Goal: Task Accomplishment & Management: Use online tool/utility

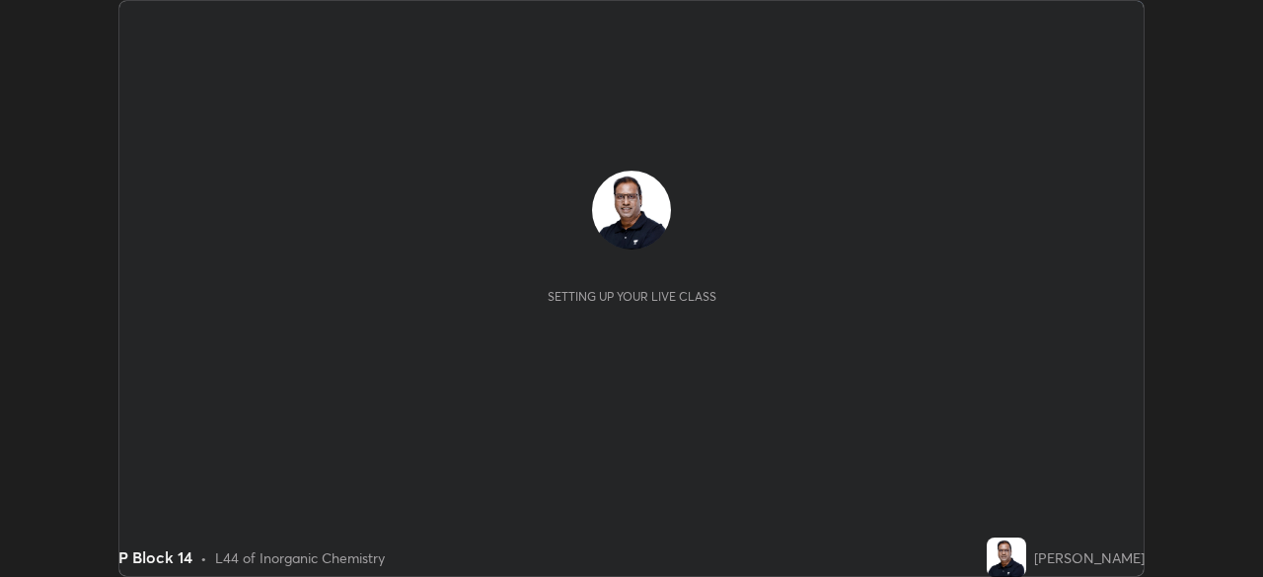
scroll to position [577, 1262]
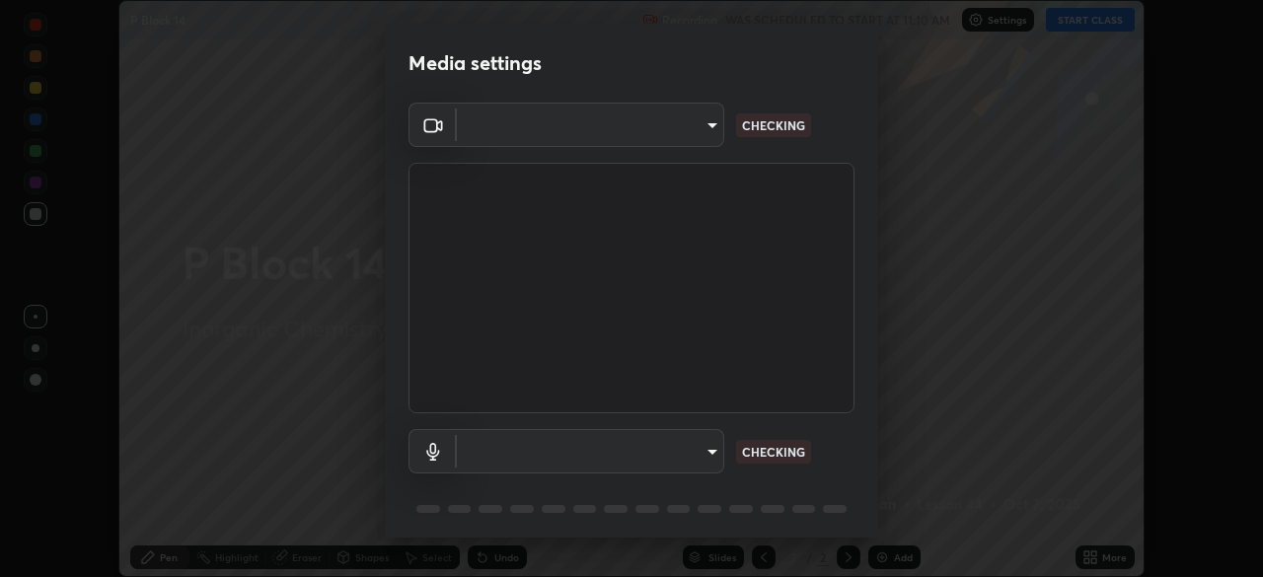
type input "5a3b26b24554f8cf6e797ef24758c72d9ac35fc194b839c1ab14931f8614fd13"
type input "a2845f27f241d78e81142a5bcad2dd0661d1231b7acccdda9ee201247719edf7"
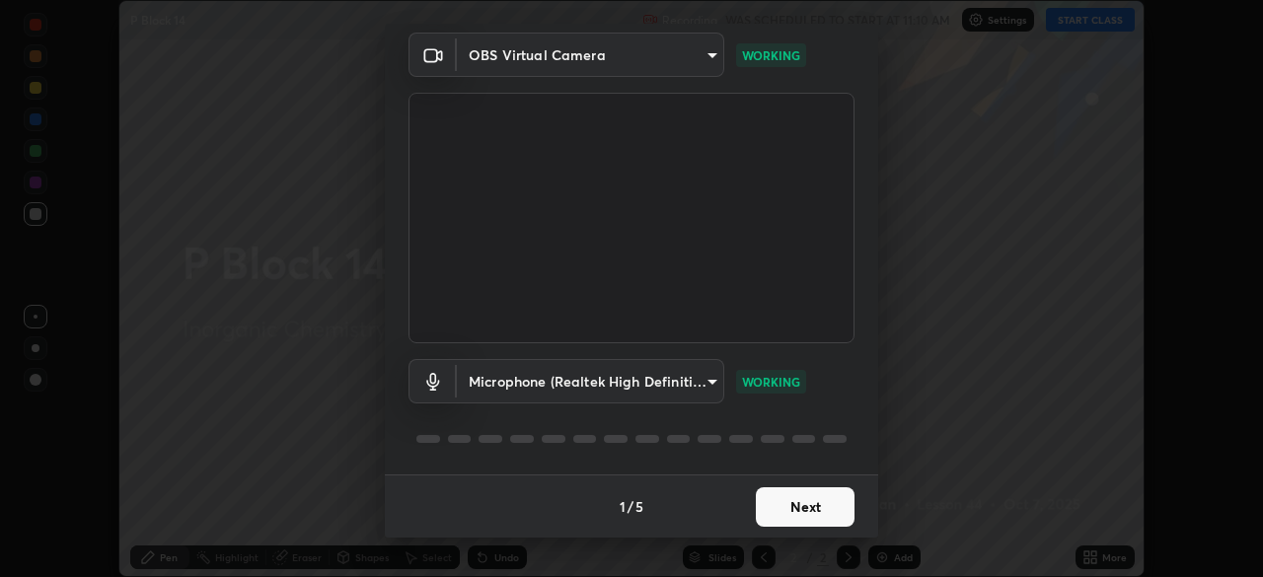
click at [785, 507] on button "Next" at bounding box center [805, 507] width 99 height 39
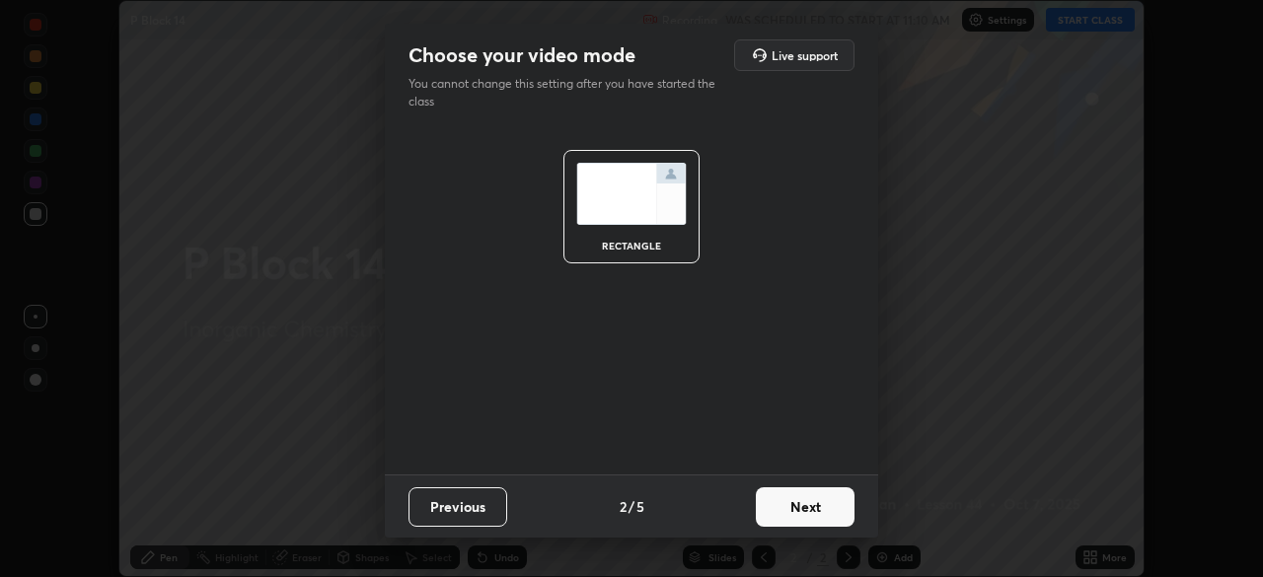
scroll to position [0, 0]
click at [792, 512] on button "Next" at bounding box center [805, 507] width 99 height 39
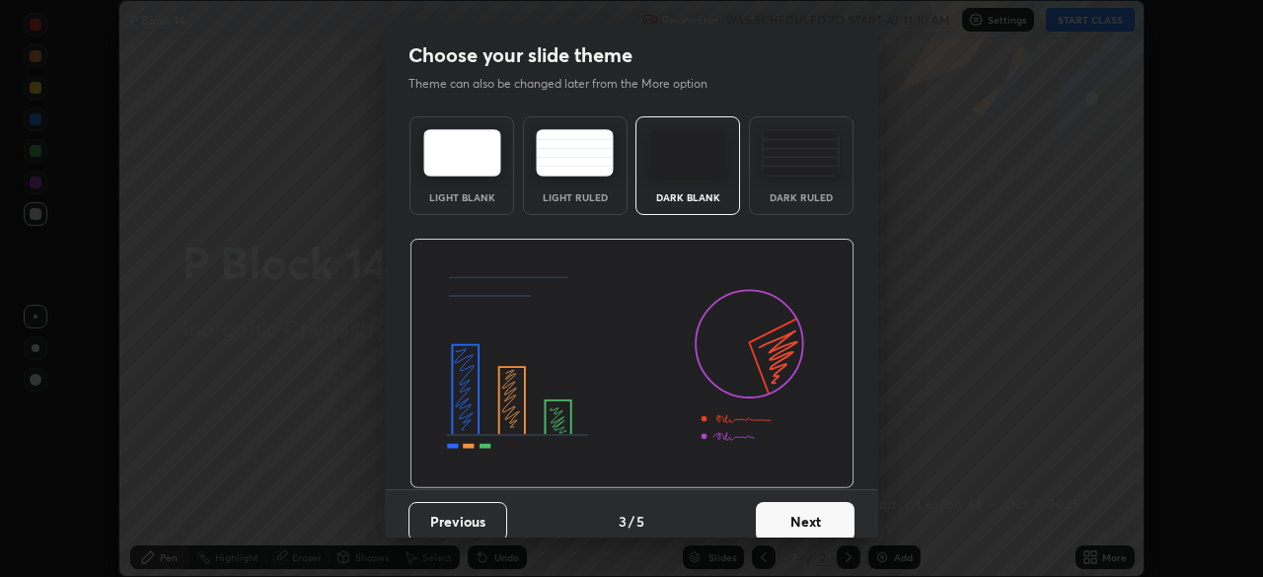
click at [811, 519] on button "Next" at bounding box center [805, 521] width 99 height 39
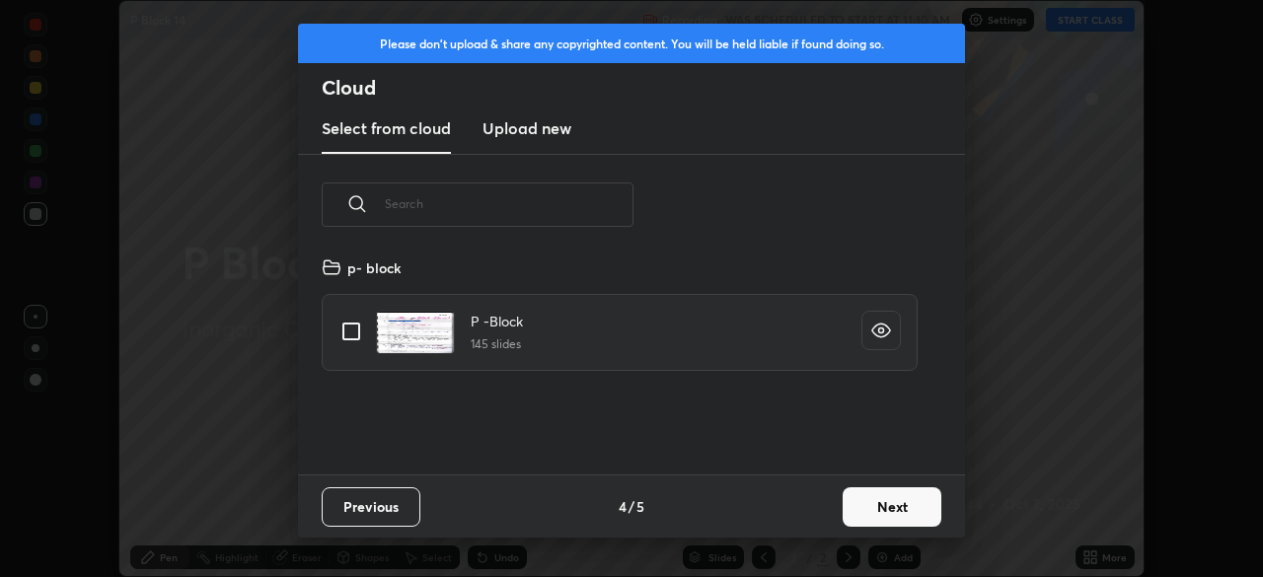
scroll to position [219, 634]
click at [346, 339] on input "grid" at bounding box center [351, 331] width 41 height 41
checkbox input "true"
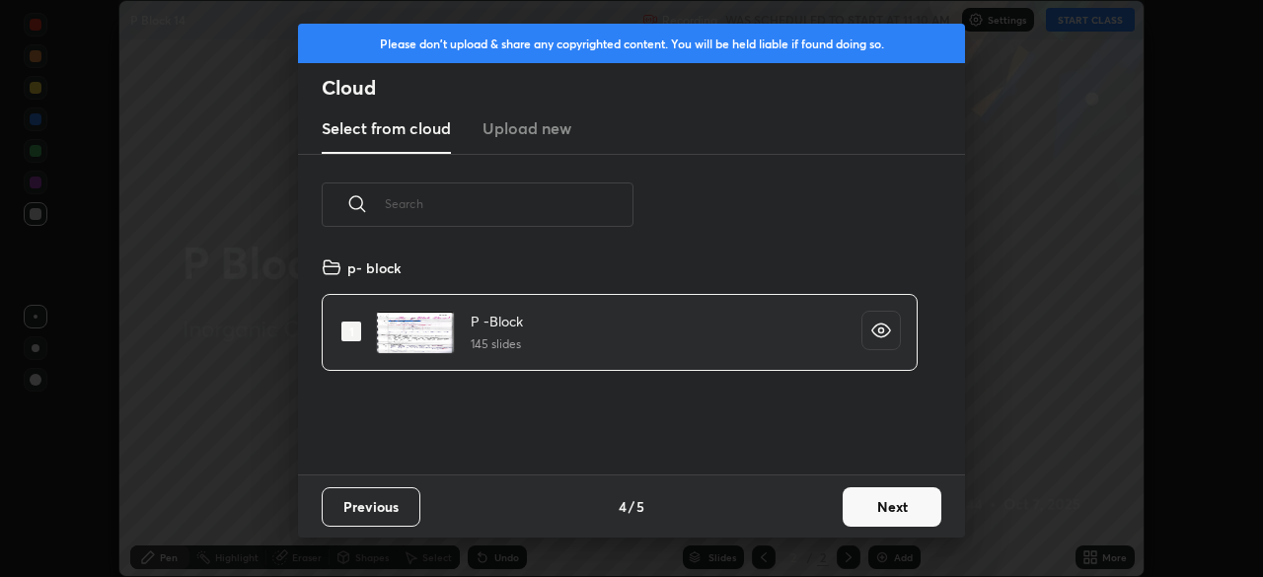
click at [866, 513] on button "Next" at bounding box center [892, 507] width 99 height 39
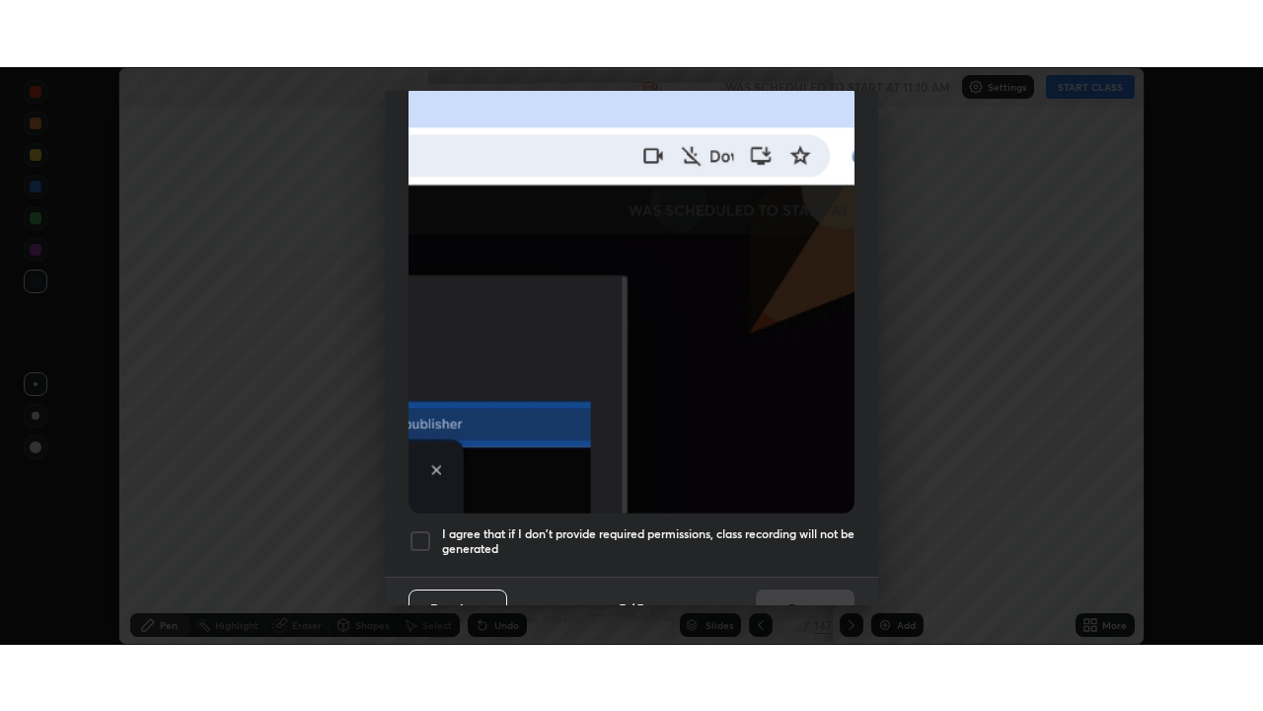
scroll to position [473, 0]
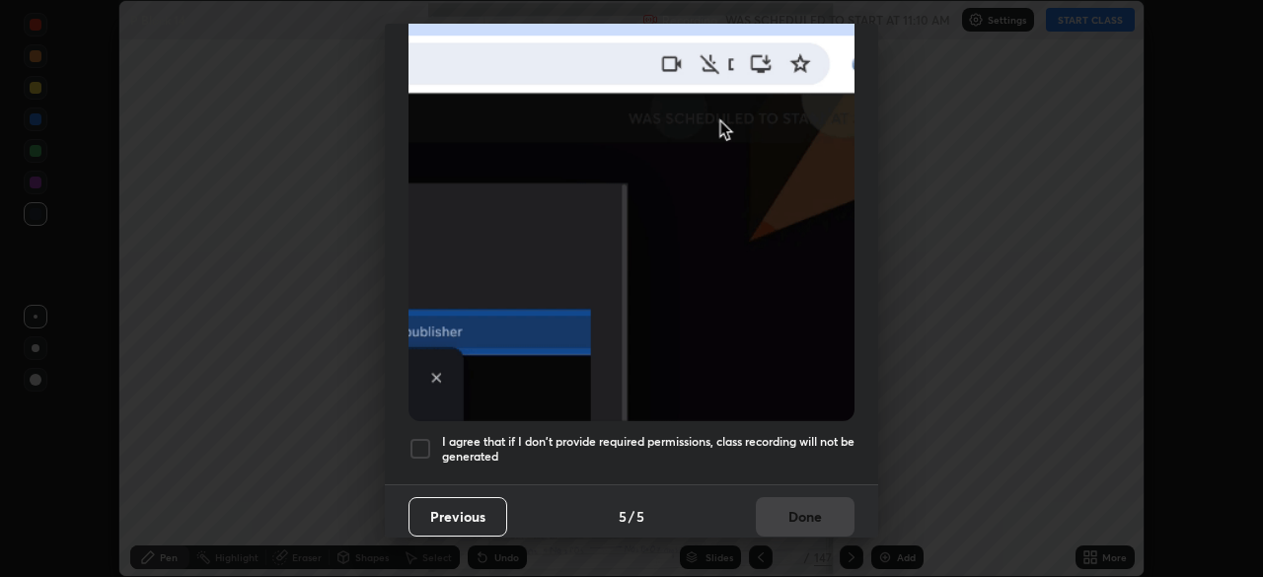
click at [421, 438] on div at bounding box center [421, 449] width 24 height 24
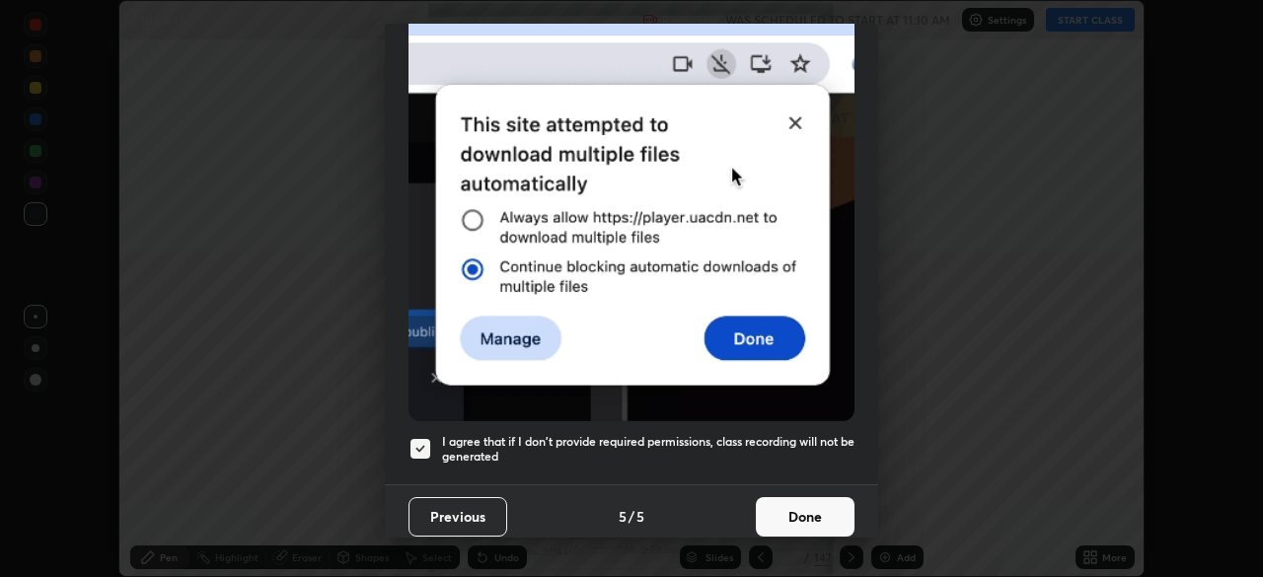
click at [776, 503] on button "Done" at bounding box center [805, 516] width 99 height 39
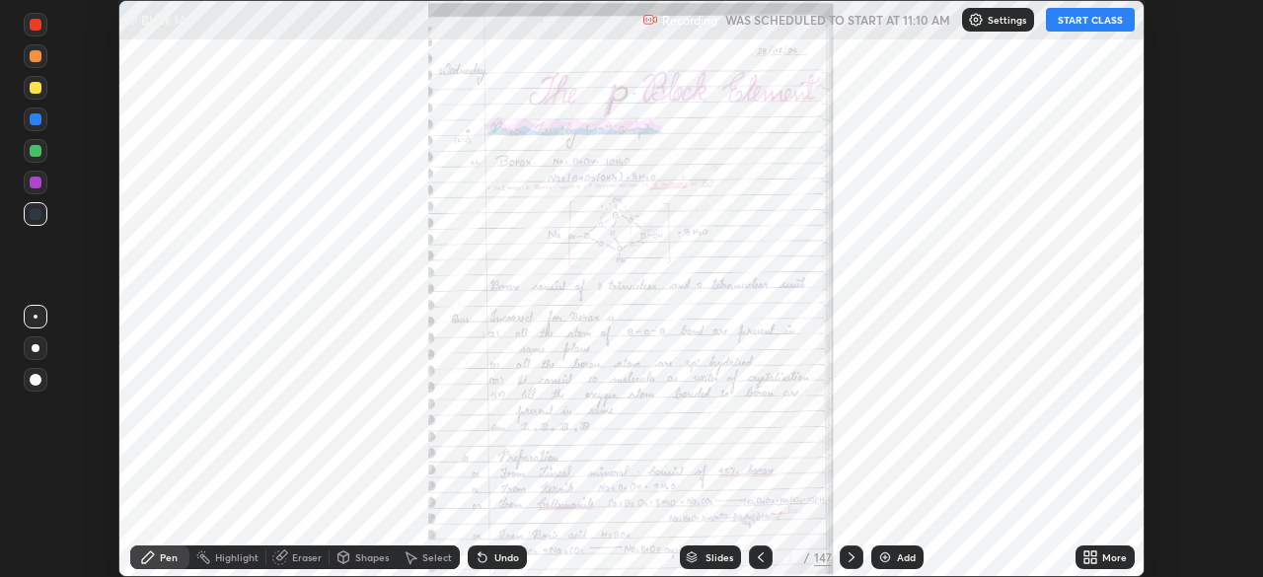
click at [1067, 27] on button "START CLASS" at bounding box center [1090, 20] width 89 height 24
click at [1062, 19] on button "START CLASS" at bounding box center [1090, 20] width 89 height 24
click at [1085, 561] on icon at bounding box center [1087, 561] width 5 height 5
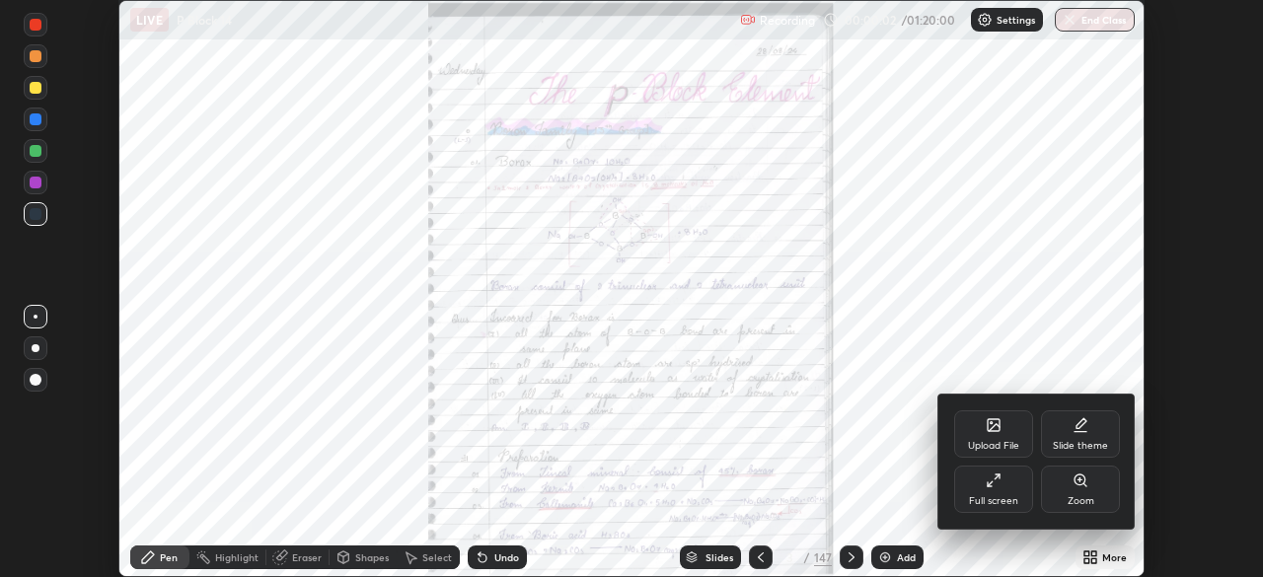
click at [999, 496] on div "Full screen" at bounding box center [993, 501] width 49 height 10
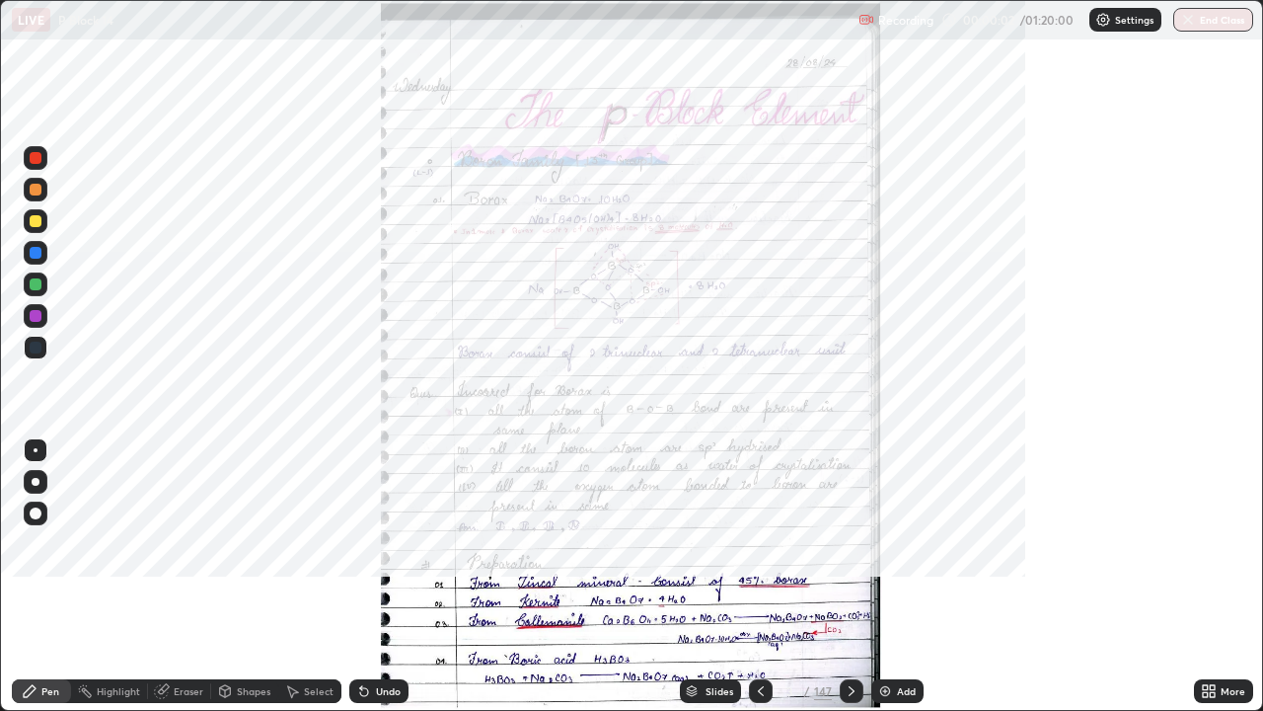
scroll to position [711, 1263]
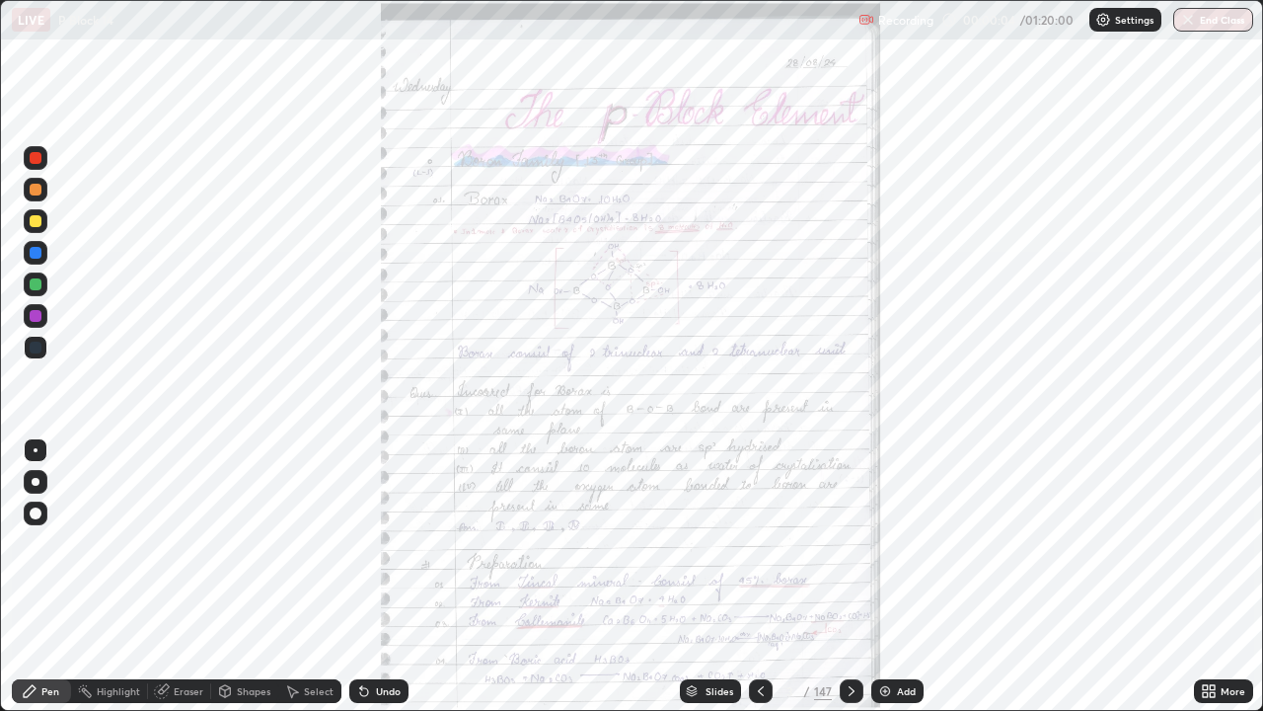
click at [706, 576] on div "Slides" at bounding box center [710, 691] width 61 height 24
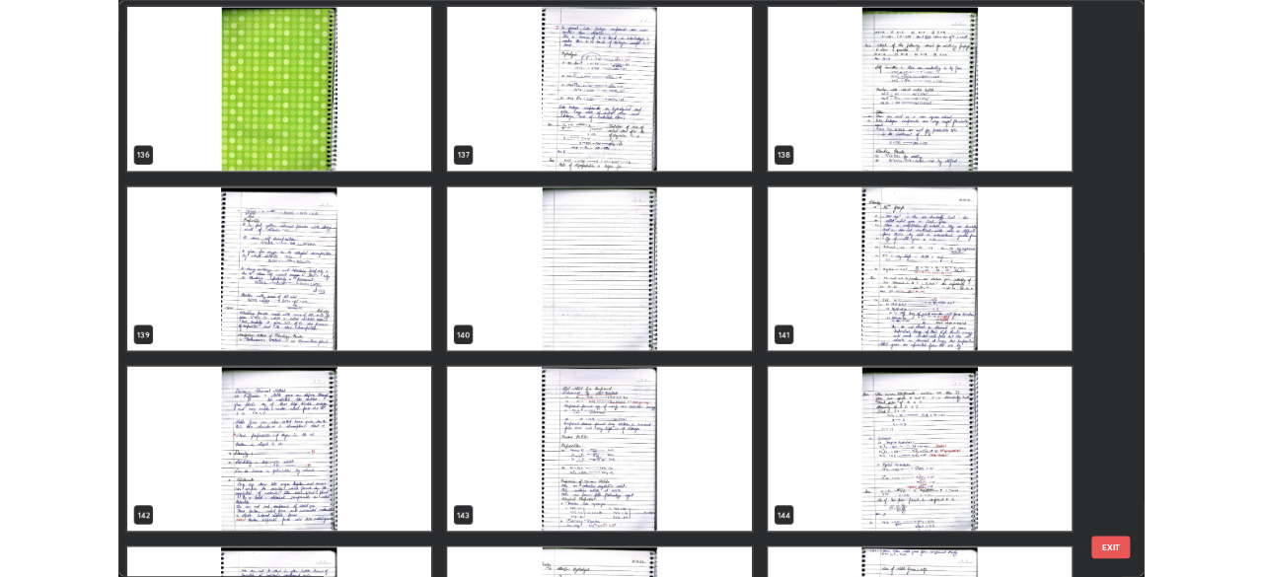
scroll to position [9971, 0]
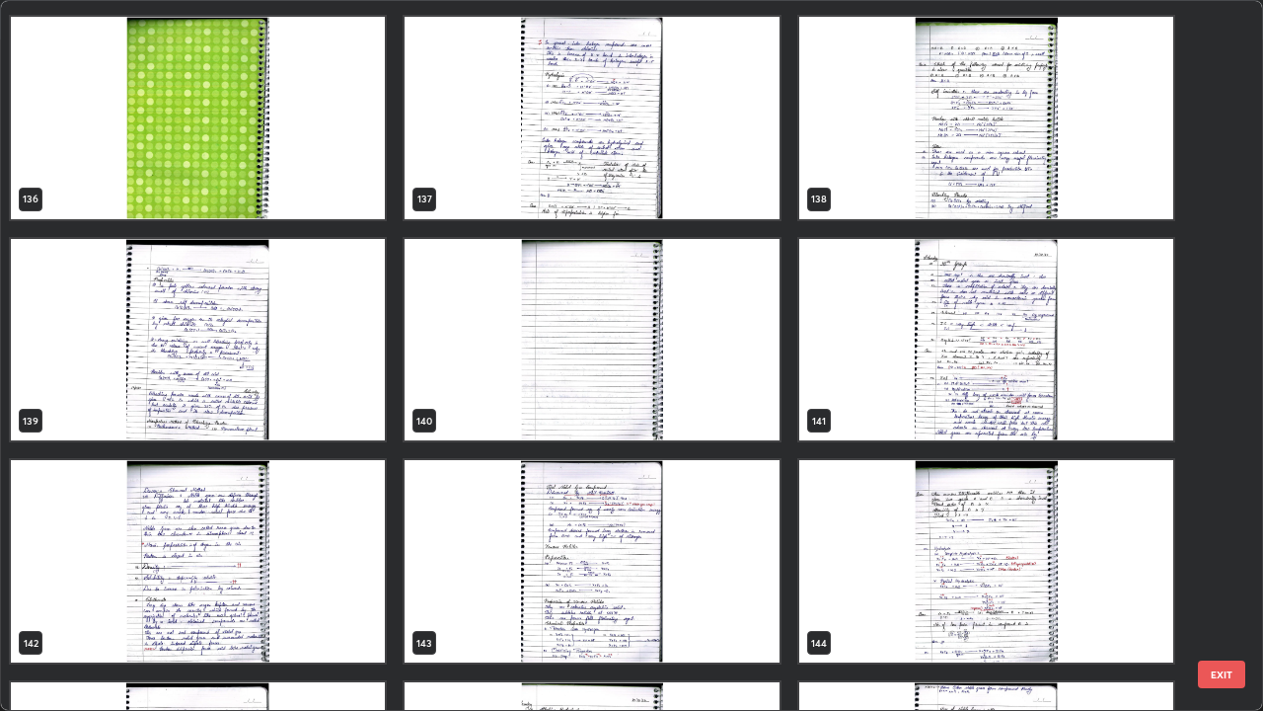
click at [945, 366] on img "grid" at bounding box center [986, 340] width 374 height 202
click at [948, 372] on img "grid" at bounding box center [986, 340] width 374 height 202
click at [947, 370] on img "grid" at bounding box center [986, 340] width 374 height 202
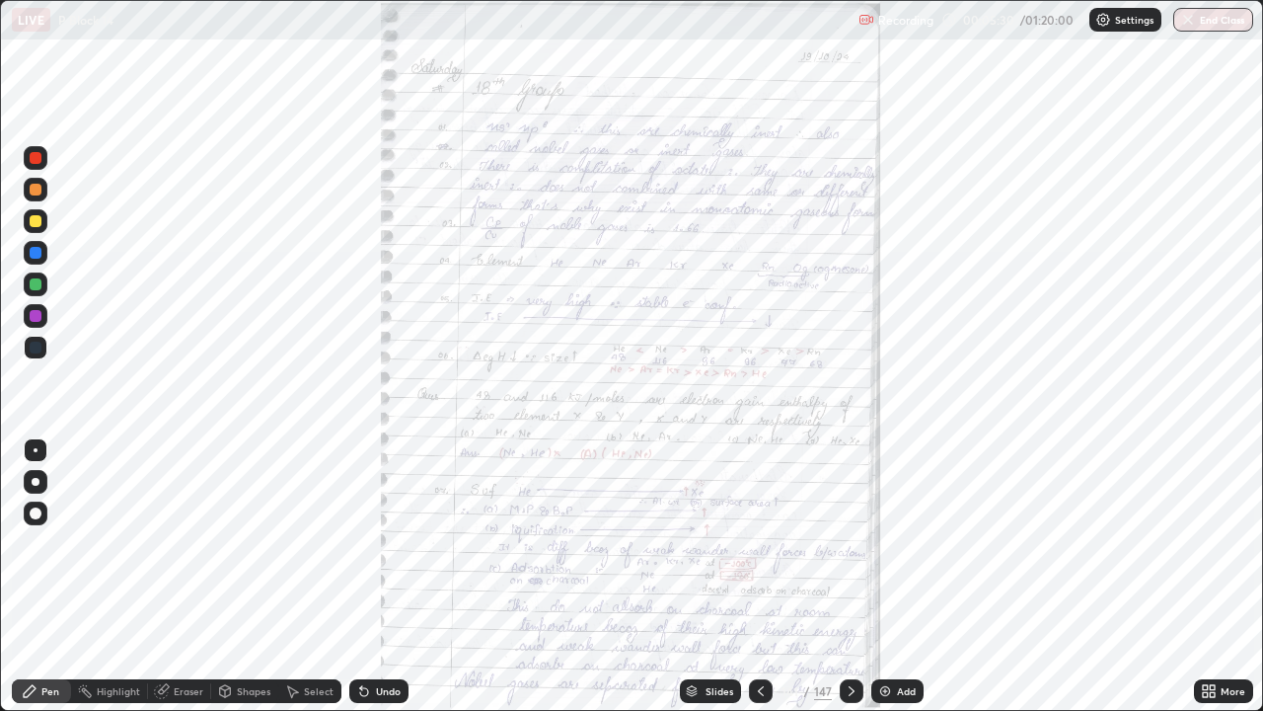
click at [1203, 576] on icon at bounding box center [1205, 687] width 5 height 5
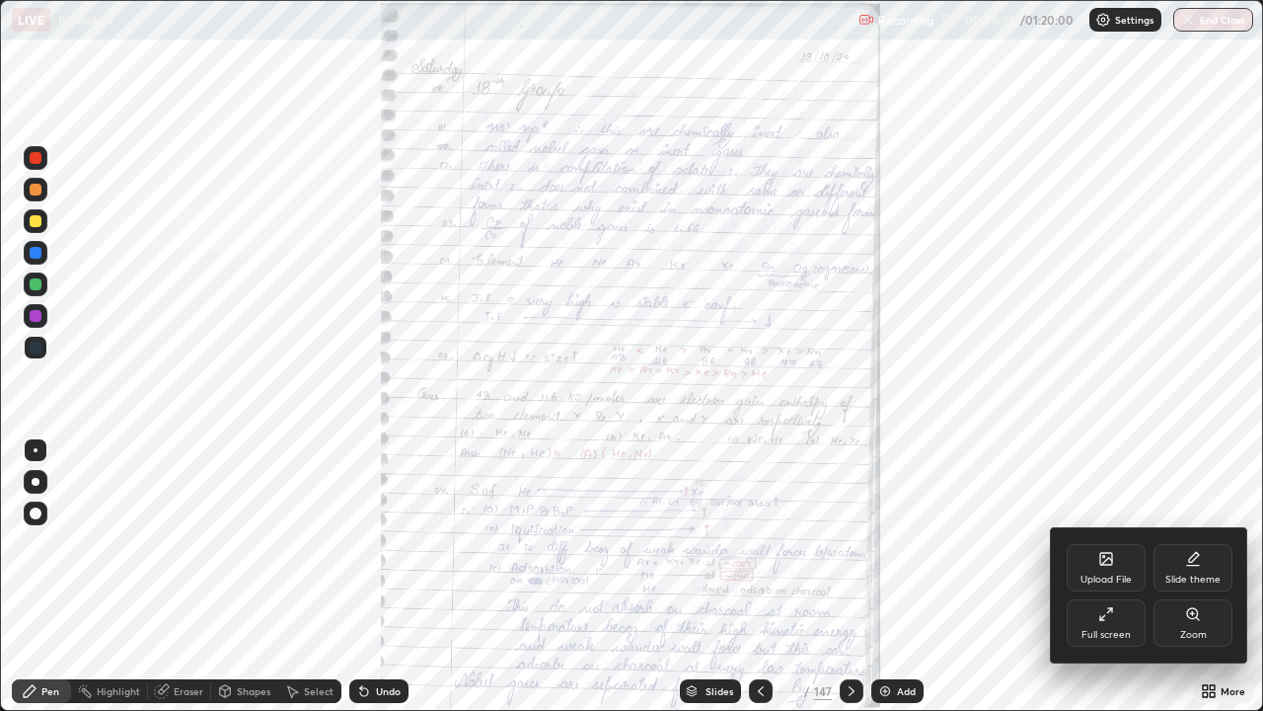
click at [1194, 576] on div "Zoom" at bounding box center [1193, 622] width 79 height 47
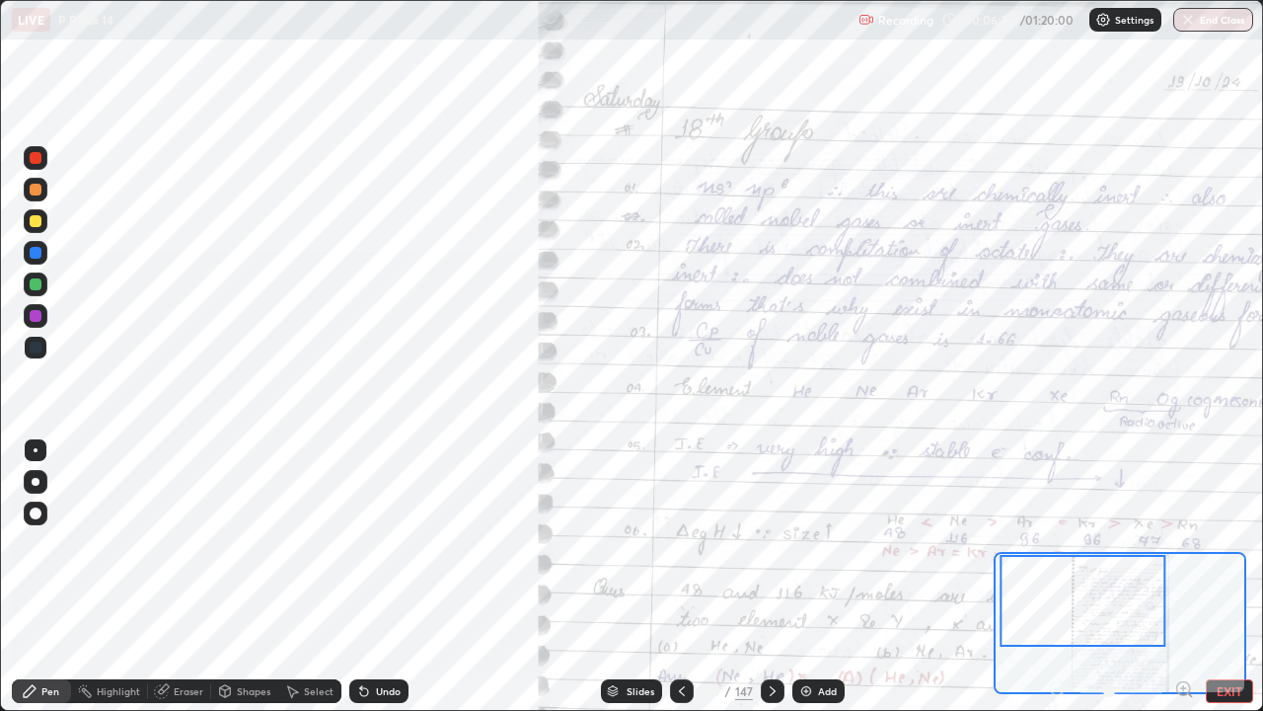
click at [30, 190] on div at bounding box center [36, 190] width 12 height 12
click at [30, 346] on div at bounding box center [36, 347] width 12 height 12
click at [35, 345] on div at bounding box center [36, 347] width 12 height 12
click at [183, 576] on div "Eraser" at bounding box center [179, 691] width 63 height 24
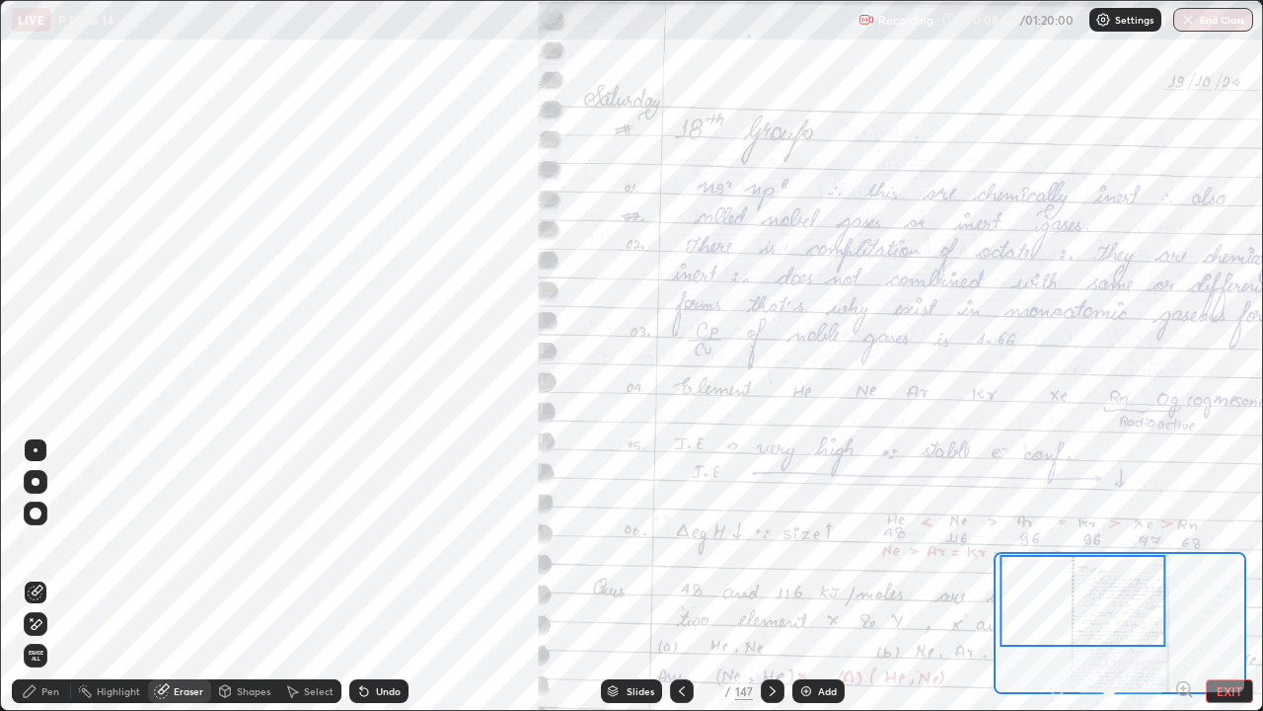
click at [46, 576] on div "Pen" at bounding box center [50, 691] width 18 height 10
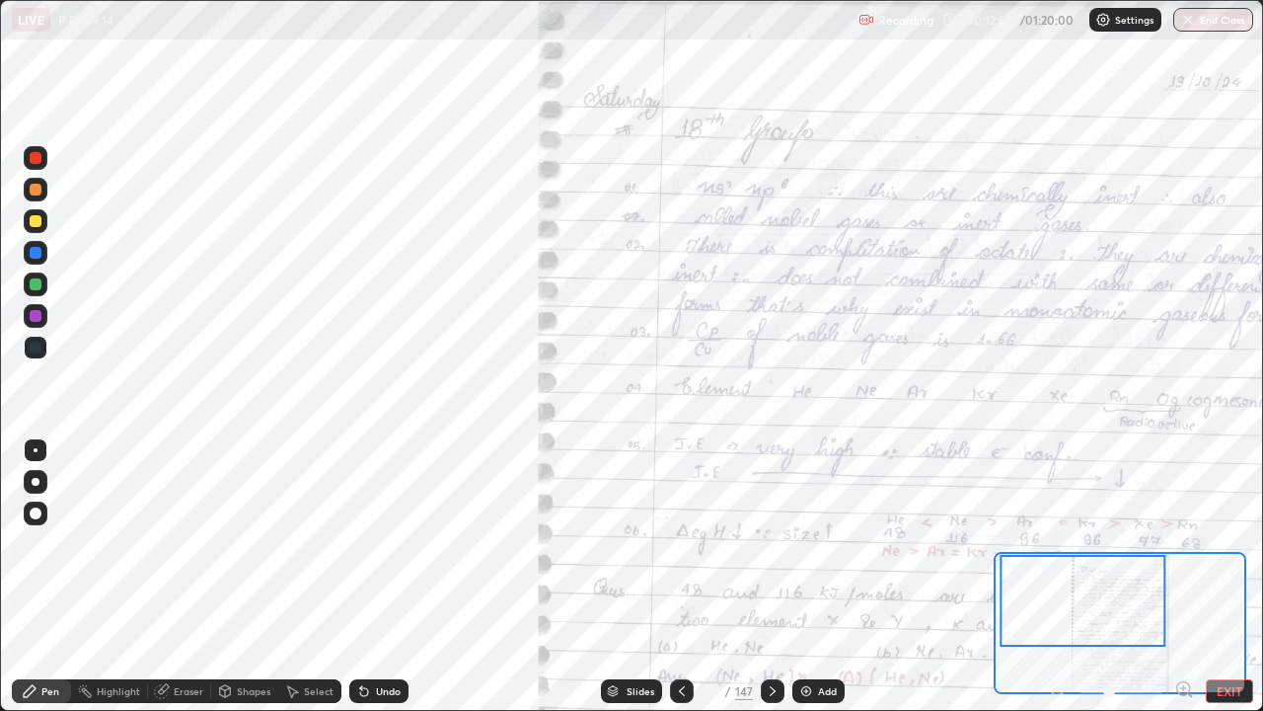
click at [188, 576] on div "Eraser" at bounding box center [189, 691] width 30 height 10
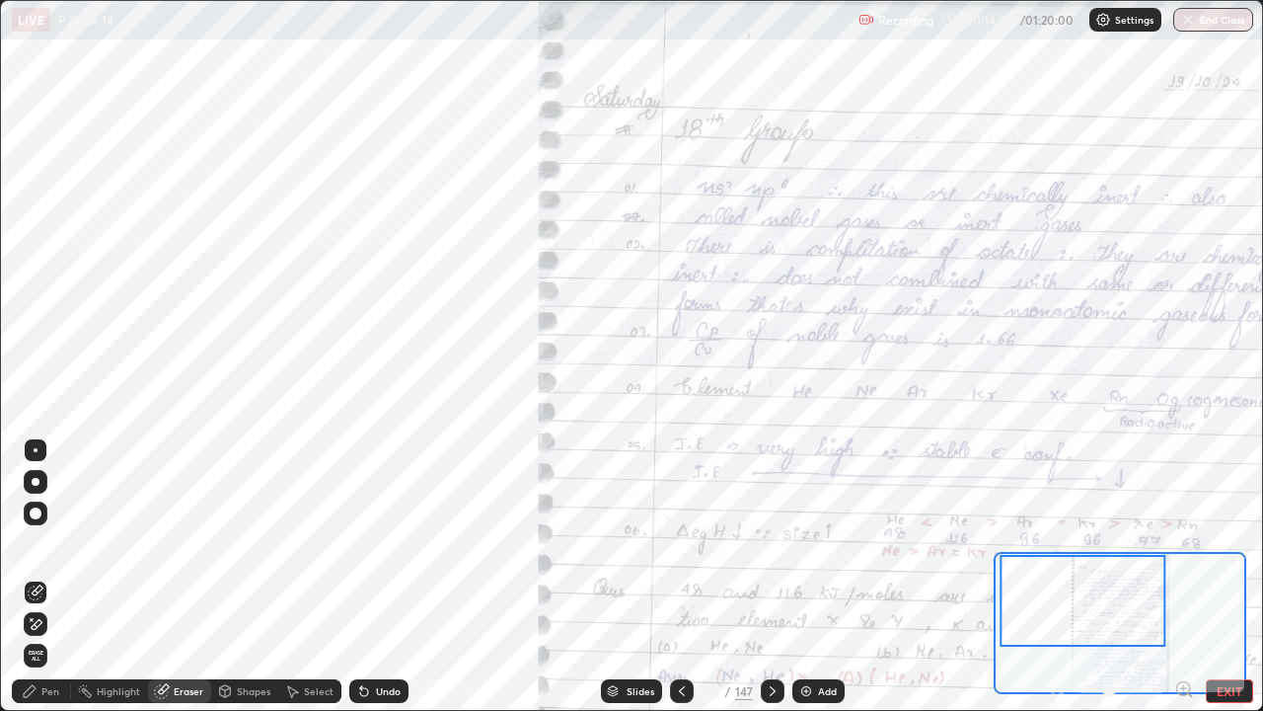
click at [38, 576] on div "Pen" at bounding box center [41, 691] width 59 height 24
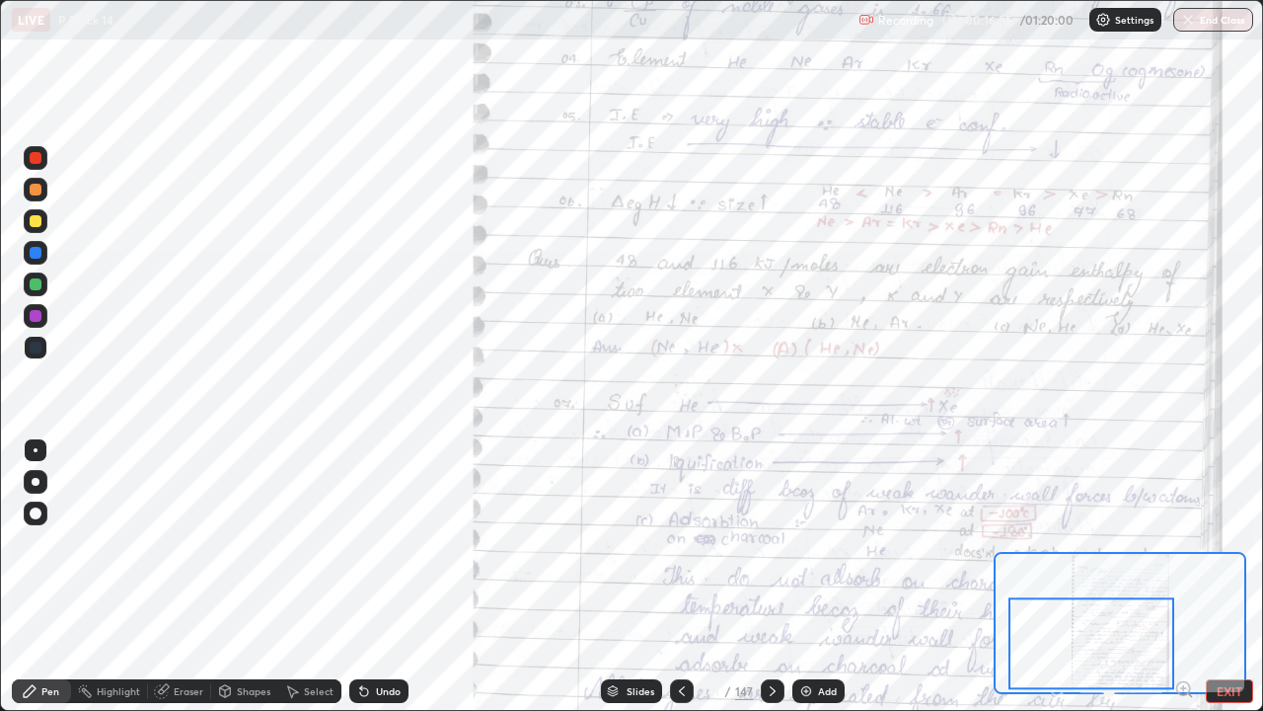
click at [1115, 576] on span at bounding box center [1109, 691] width 12 height 12
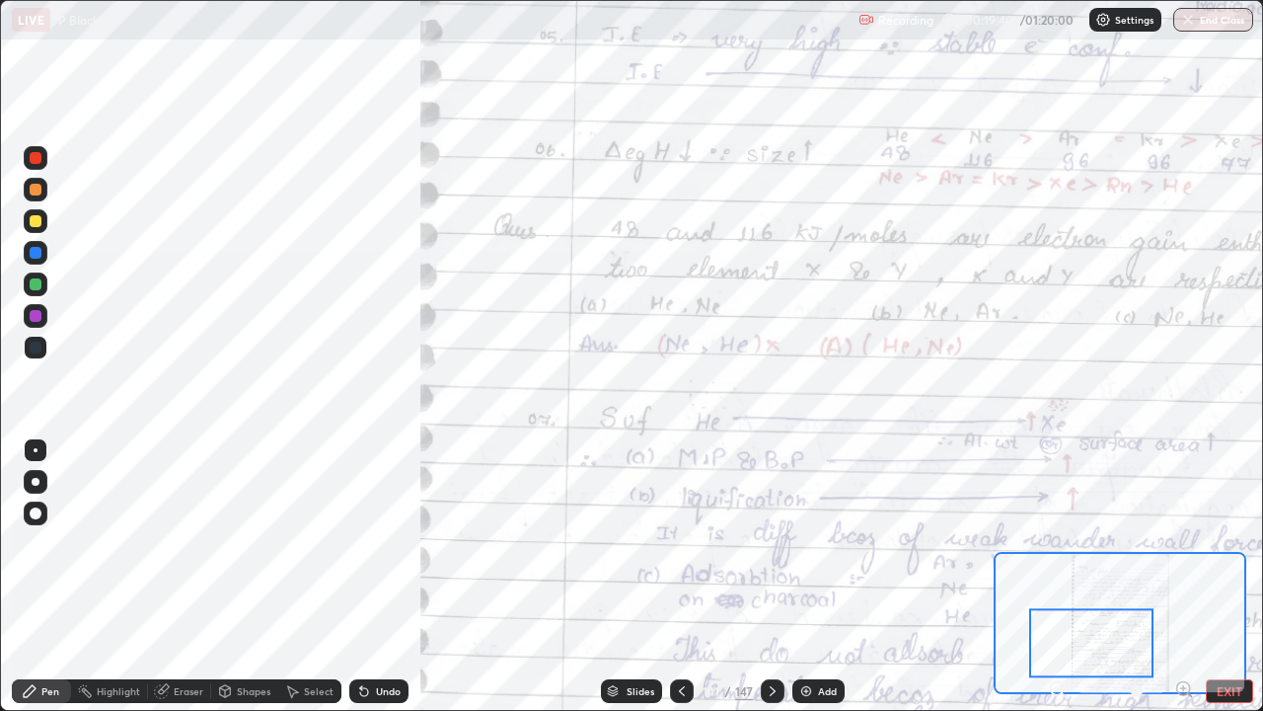
click at [33, 344] on div at bounding box center [36, 347] width 12 height 12
click at [31, 193] on div at bounding box center [36, 190] width 12 height 12
click at [33, 192] on div at bounding box center [36, 190] width 12 height 12
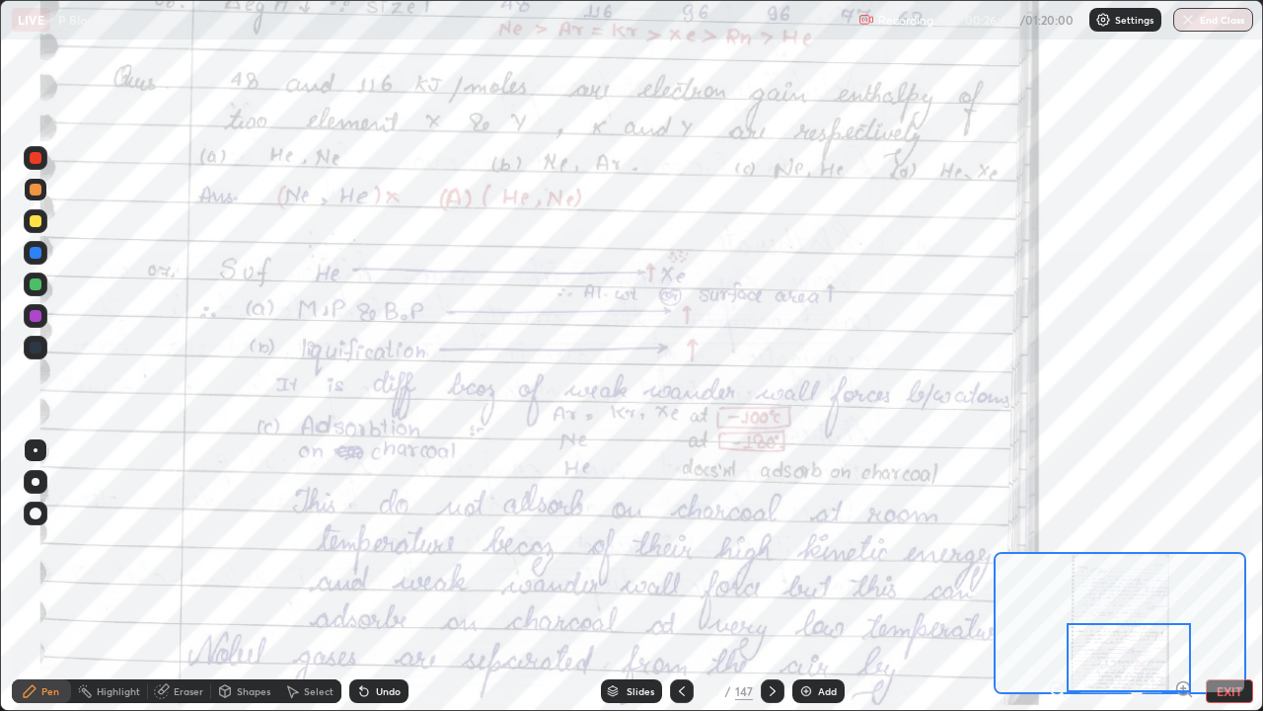
click at [774, 576] on div at bounding box center [773, 691] width 24 height 24
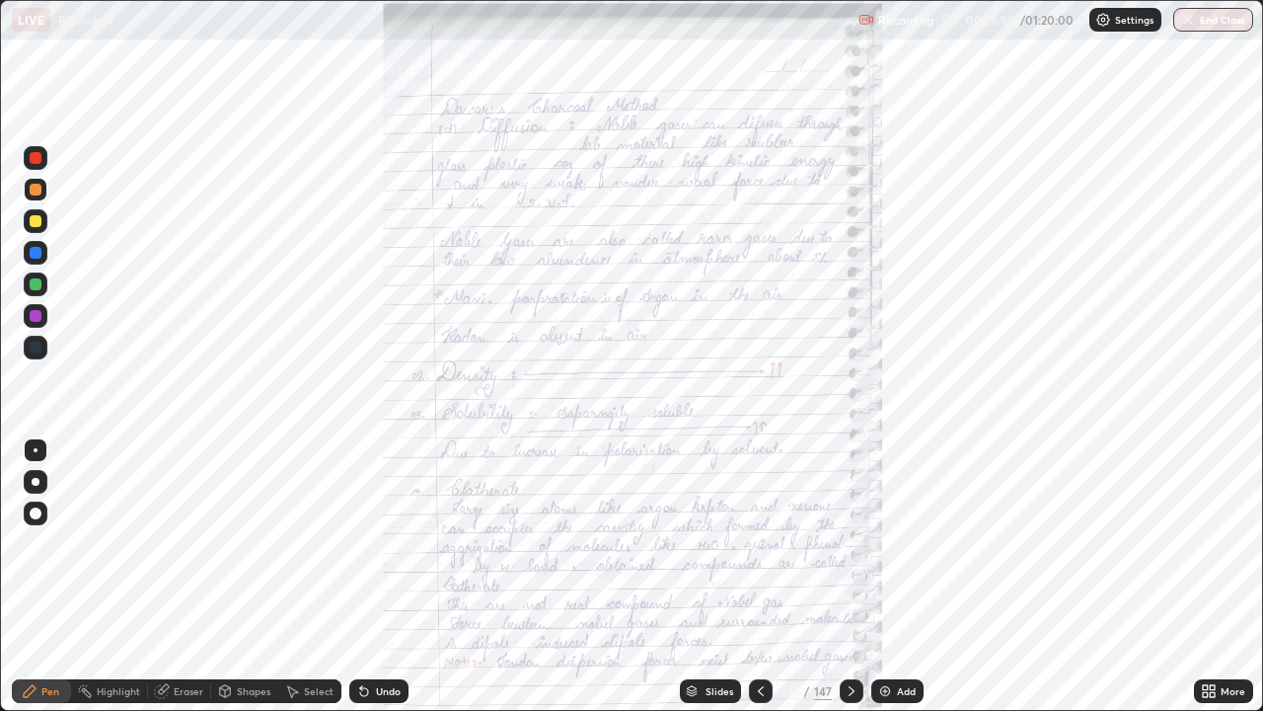
click at [1205, 576] on icon at bounding box center [1205, 694] width 5 height 5
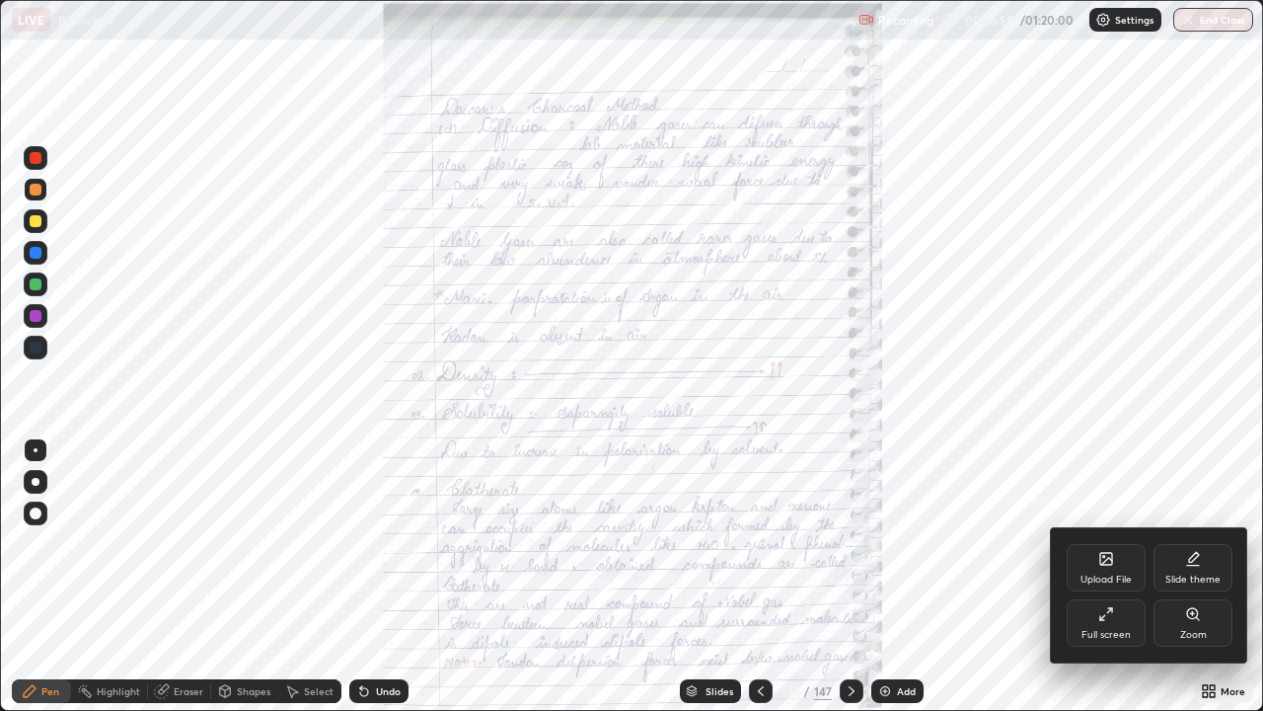
click at [1112, 576] on div "Full screen" at bounding box center [1106, 622] width 79 height 47
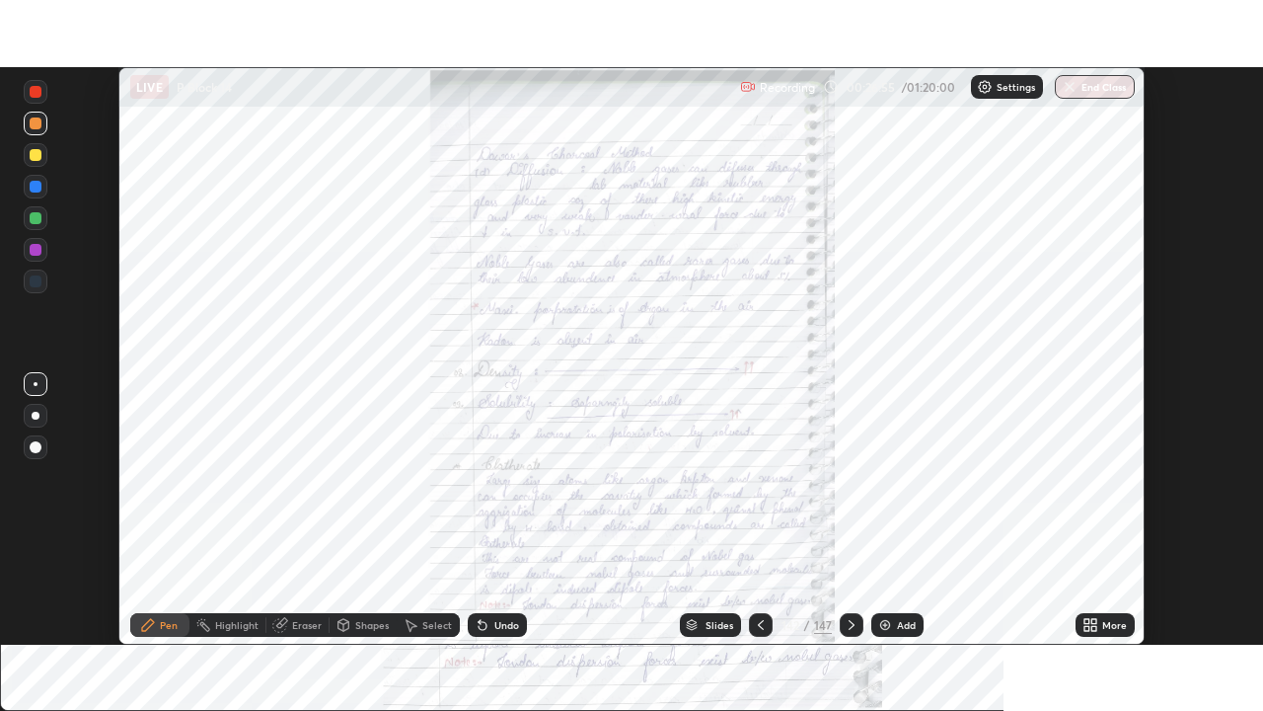
scroll to position [98121, 97435]
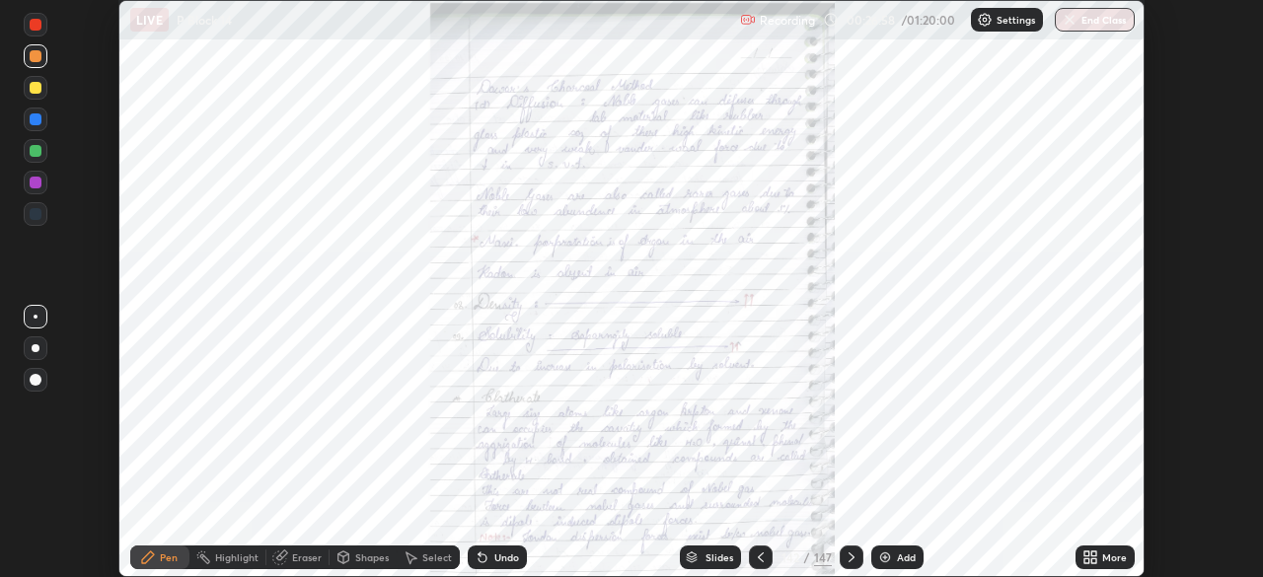
click at [1087, 558] on icon at bounding box center [1091, 558] width 16 height 16
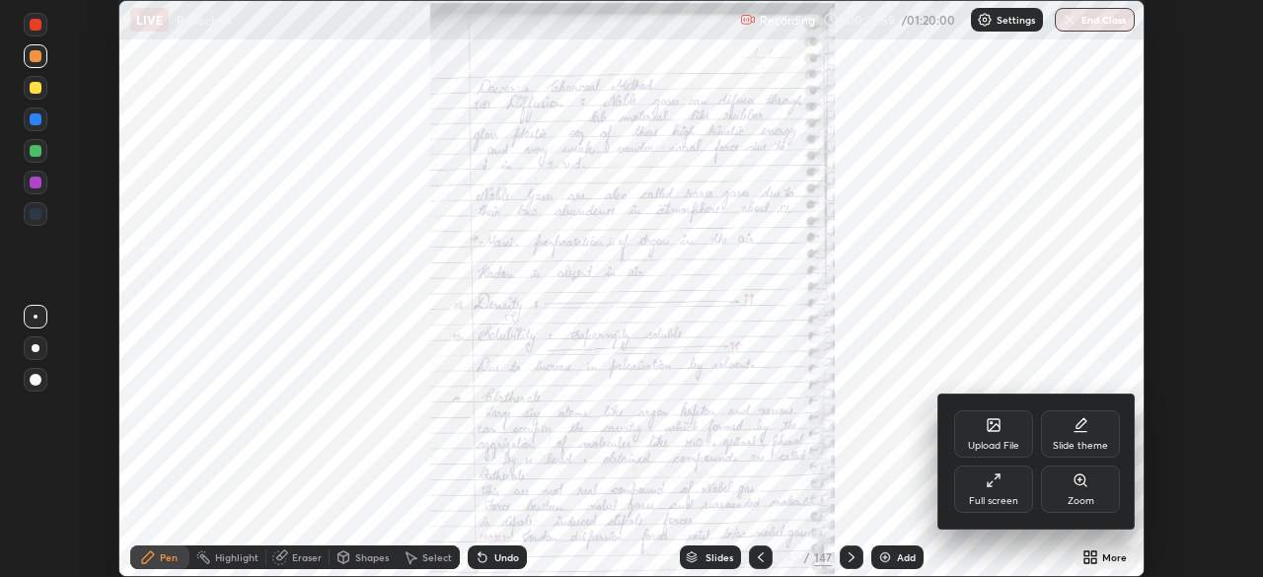
click at [1066, 491] on div "Zoom" at bounding box center [1080, 489] width 79 height 47
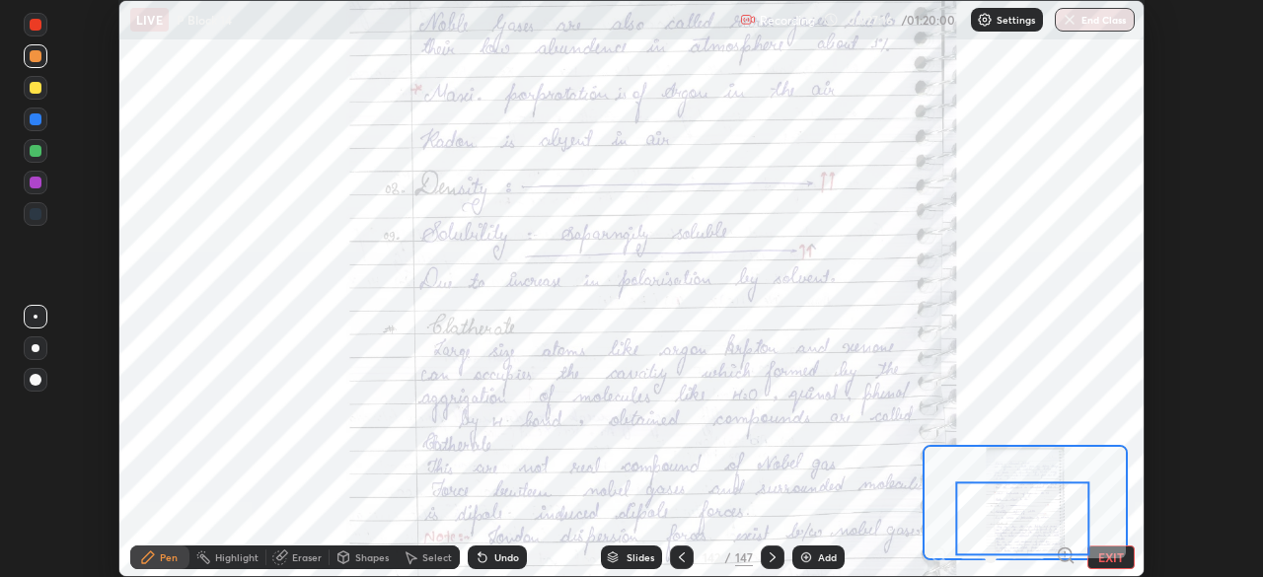
click at [1026, 519] on div at bounding box center [1023, 520] width 134 height 74
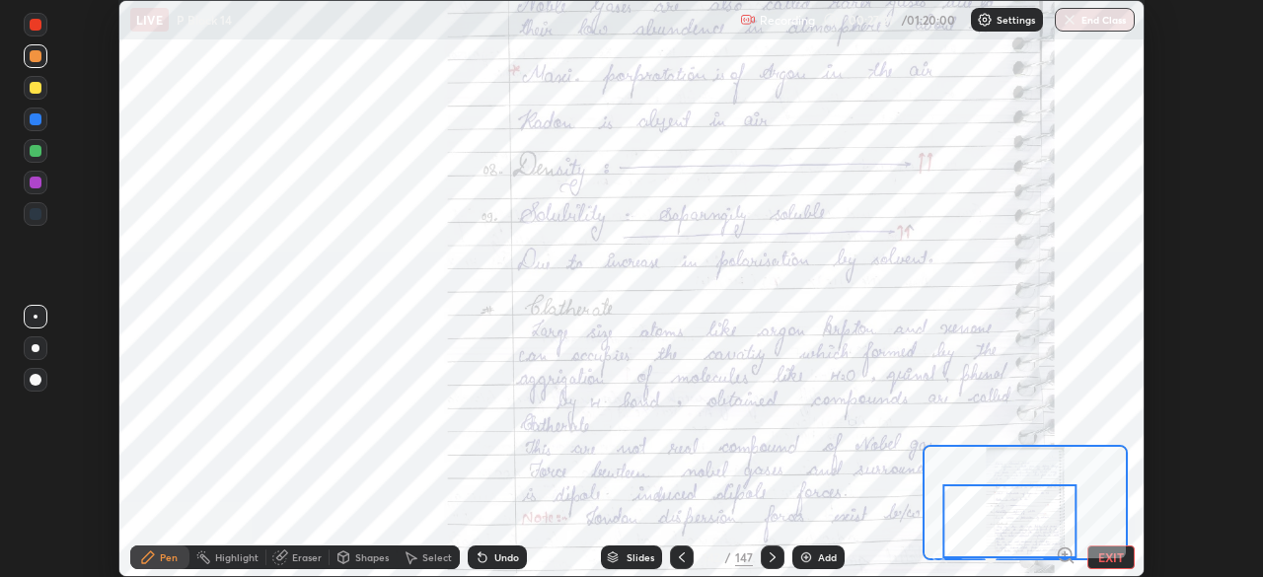
click at [770, 558] on icon at bounding box center [773, 558] width 16 height 16
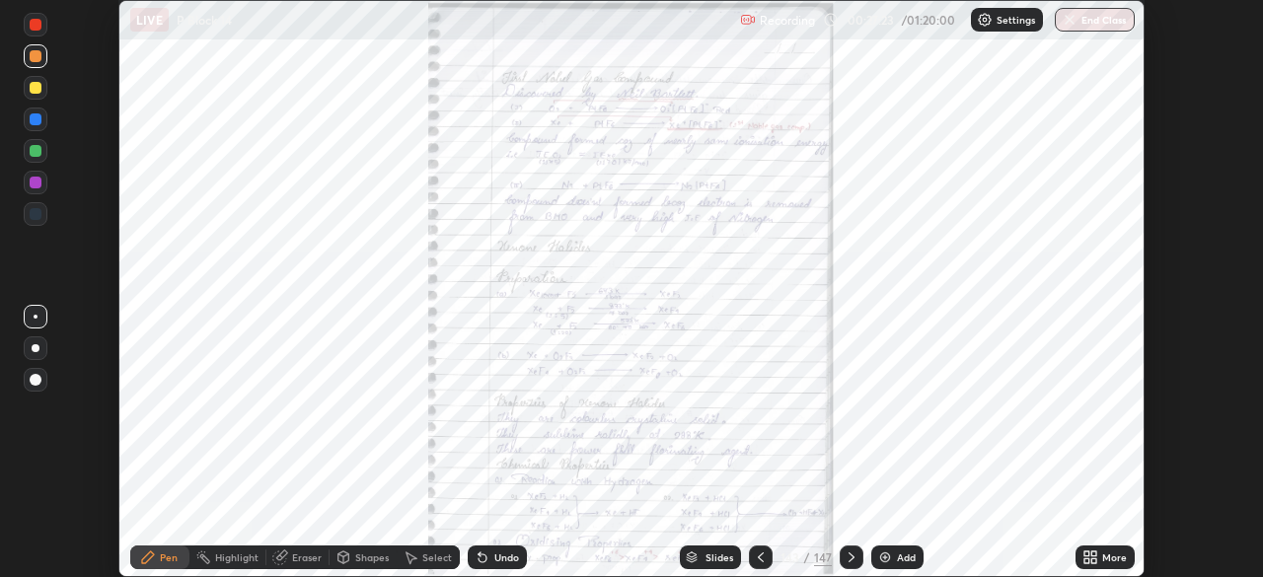
click at [1090, 557] on icon at bounding box center [1087, 554] width 5 height 5
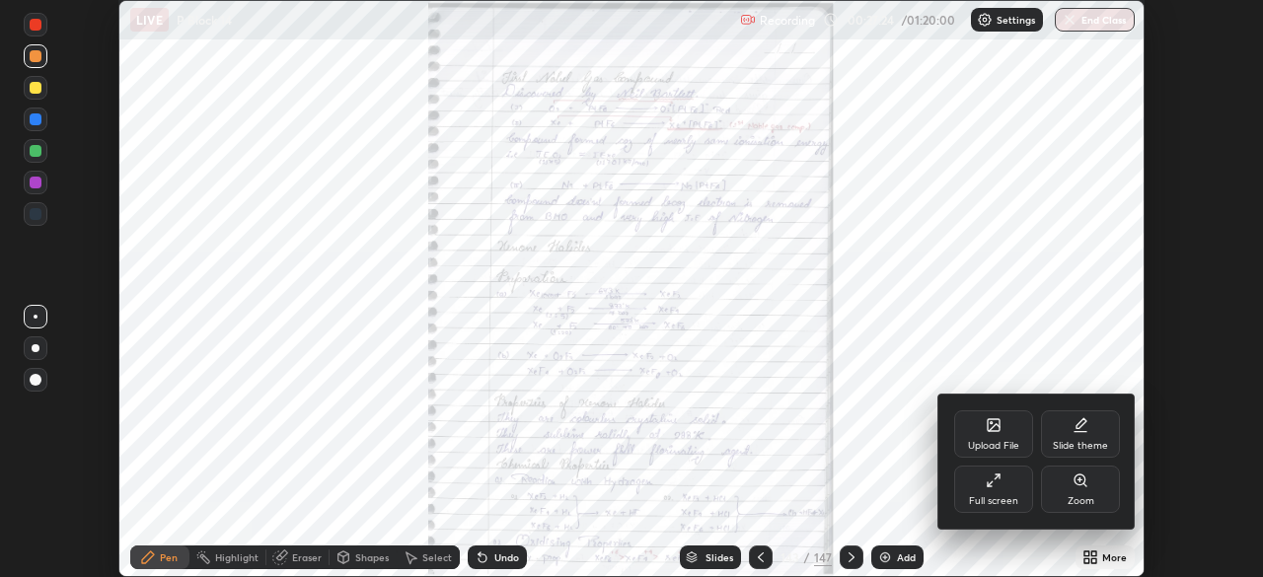
click at [1008, 493] on div "Full screen" at bounding box center [993, 489] width 79 height 47
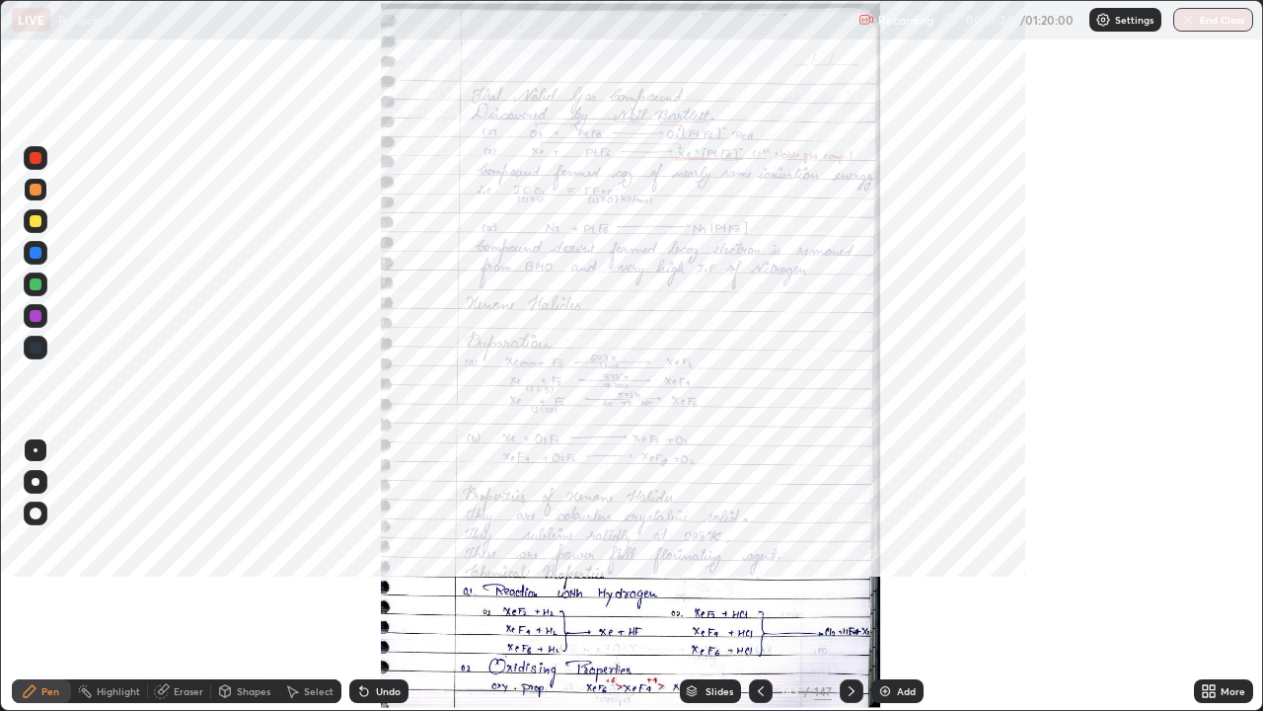
scroll to position [711, 1263]
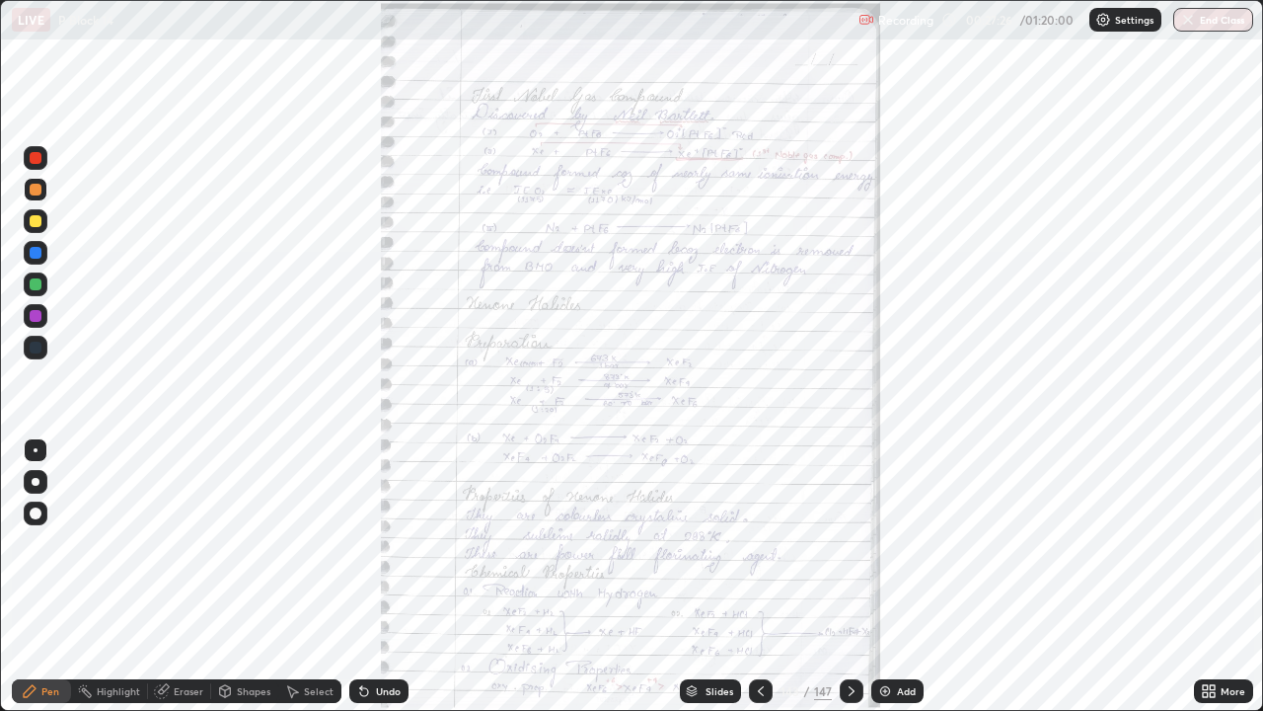
click at [1212, 576] on icon at bounding box center [1212, 694] width 5 height 5
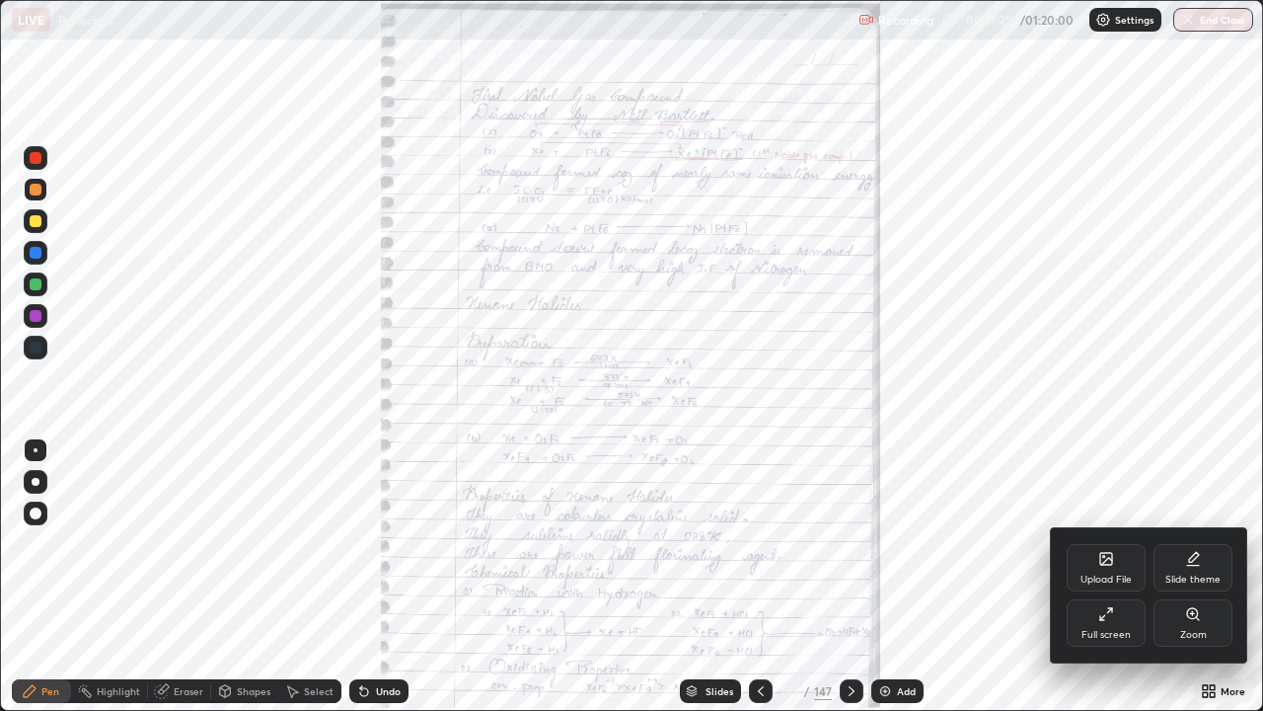
click at [1203, 576] on div "Zoom" at bounding box center [1193, 622] width 79 height 47
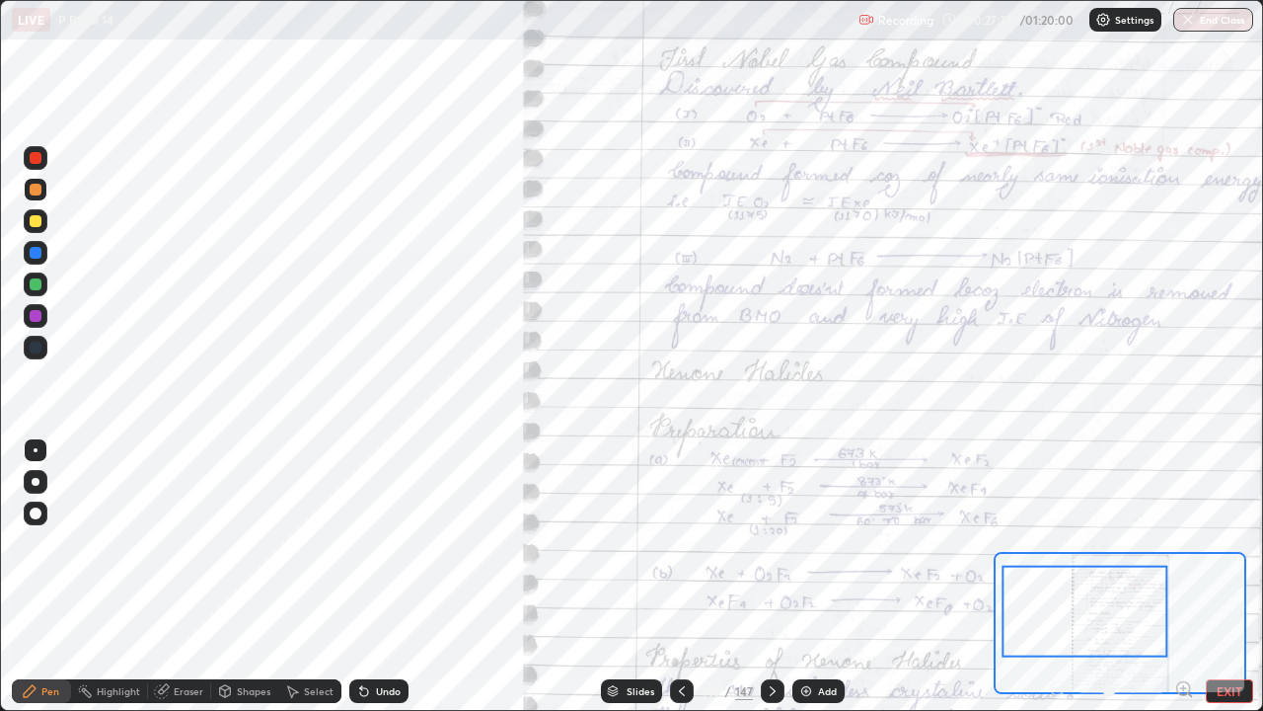
click at [35, 337] on div at bounding box center [36, 348] width 24 height 24
click at [29, 336] on div at bounding box center [36, 348] width 24 height 24
click at [35, 190] on div at bounding box center [36, 190] width 12 height 12
click at [34, 190] on div at bounding box center [36, 190] width 12 height 12
click at [31, 348] on div at bounding box center [36, 347] width 12 height 12
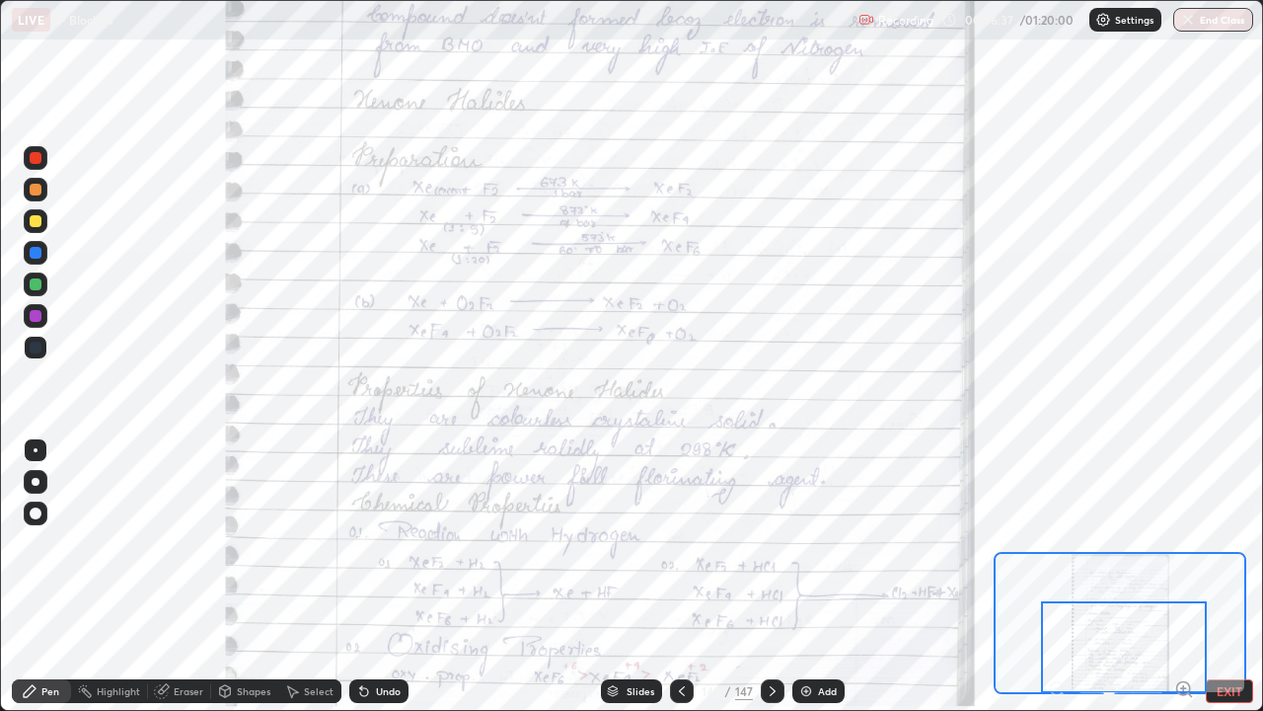
click at [680, 576] on icon at bounding box center [682, 691] width 16 height 16
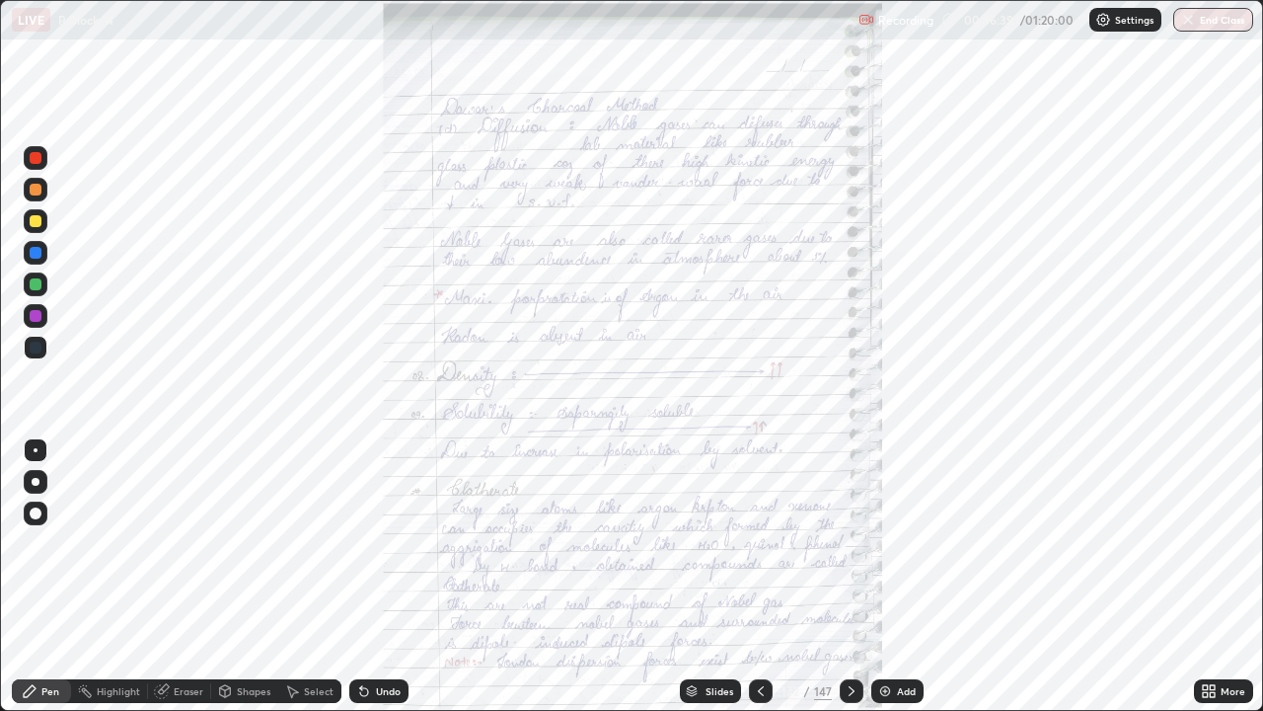
click at [1203, 576] on icon at bounding box center [1205, 687] width 5 height 5
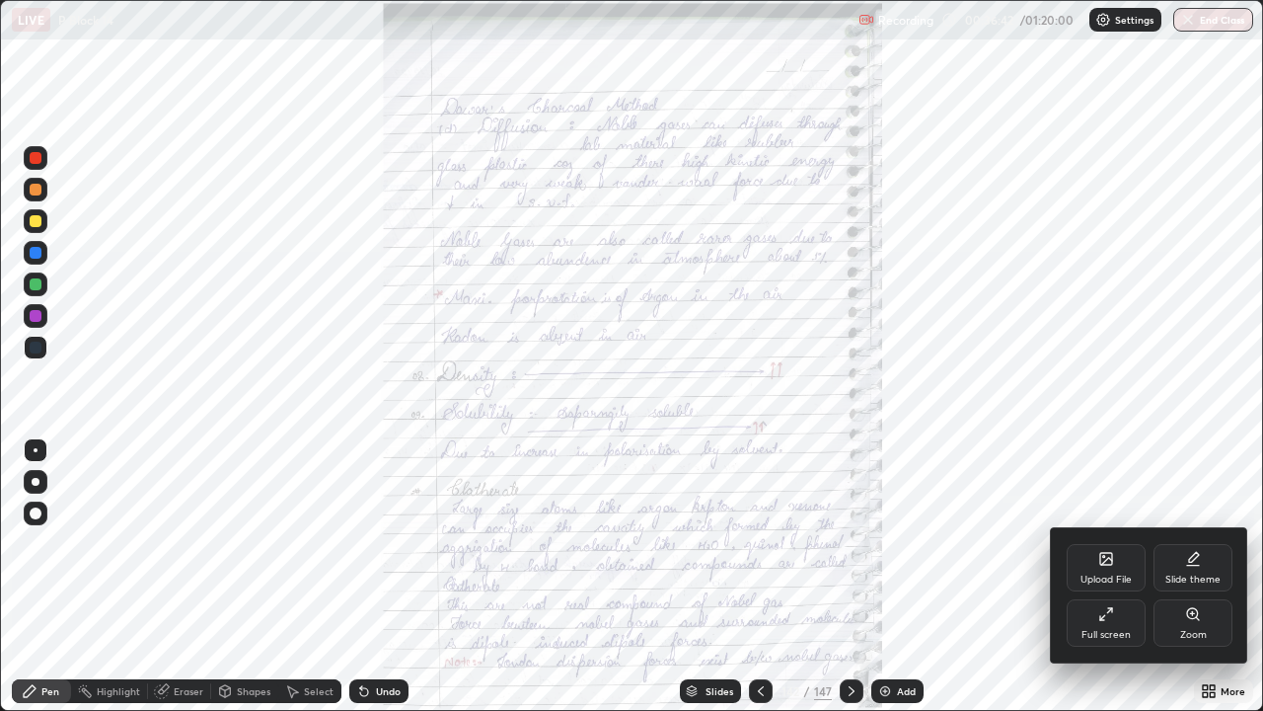
click at [1177, 576] on div "Zoom" at bounding box center [1193, 622] width 79 height 47
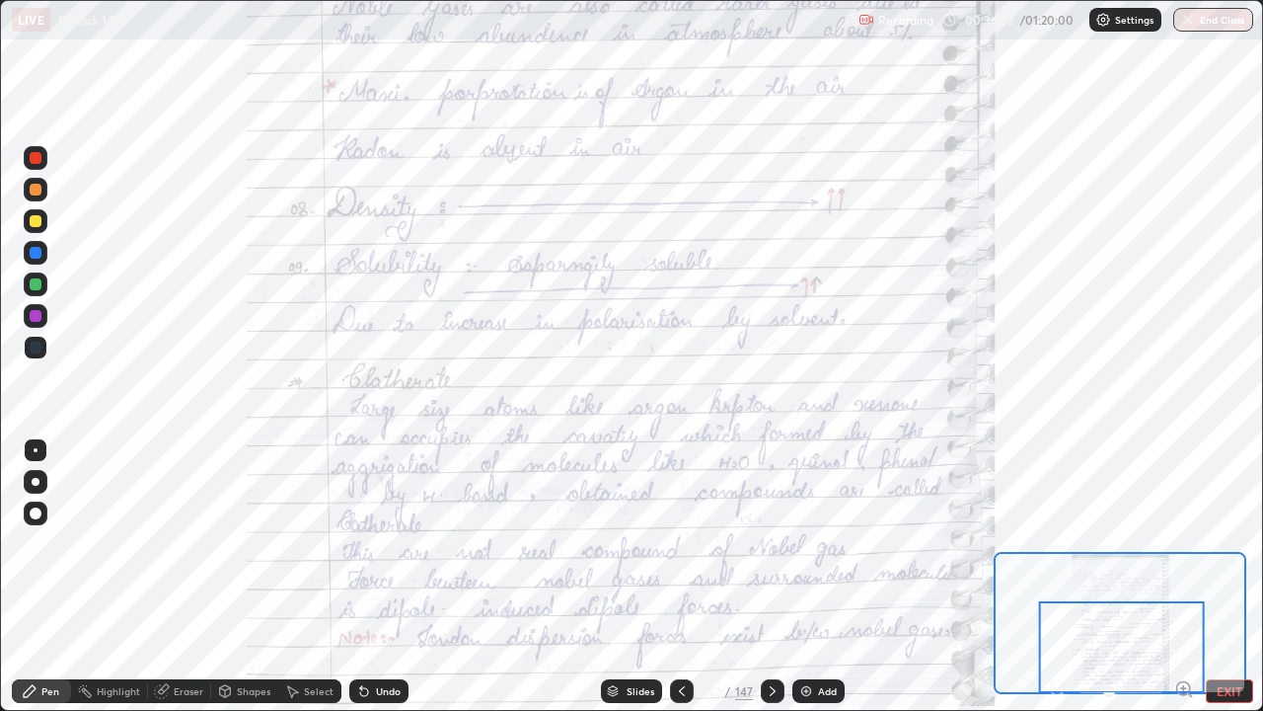
click at [772, 576] on icon at bounding box center [773, 691] width 6 height 10
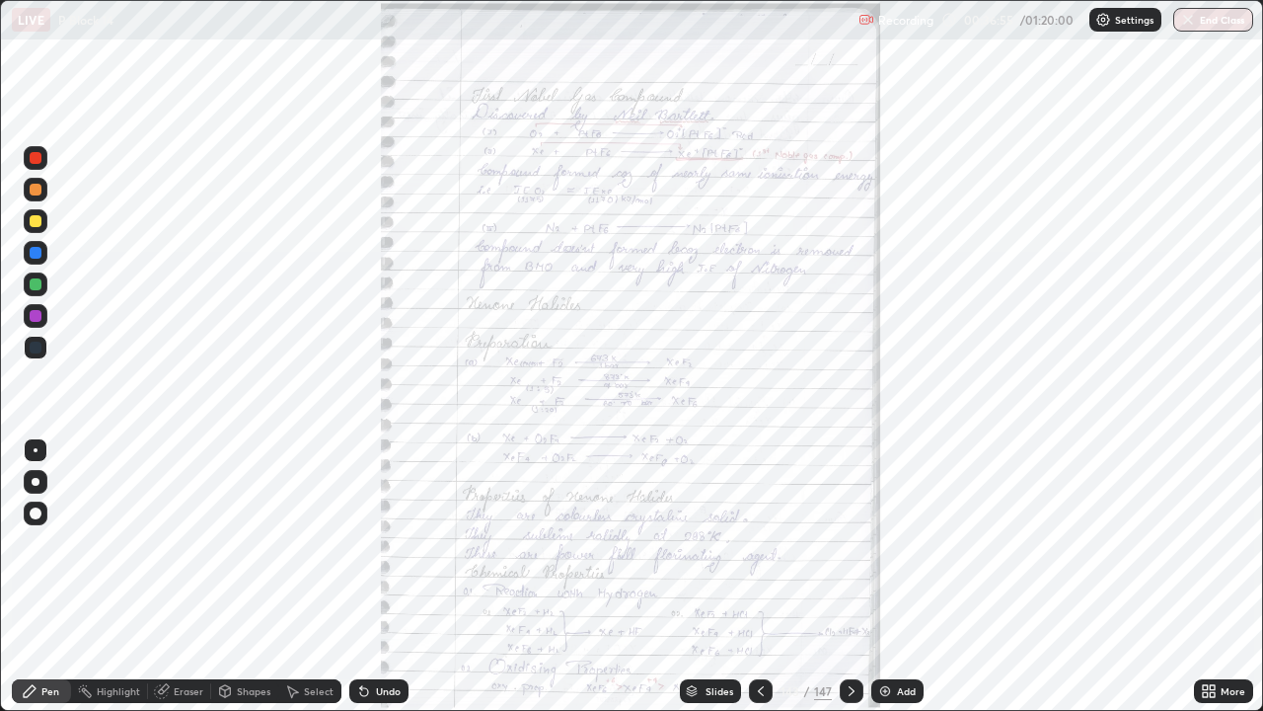
click at [1205, 576] on icon at bounding box center [1205, 687] width 5 height 5
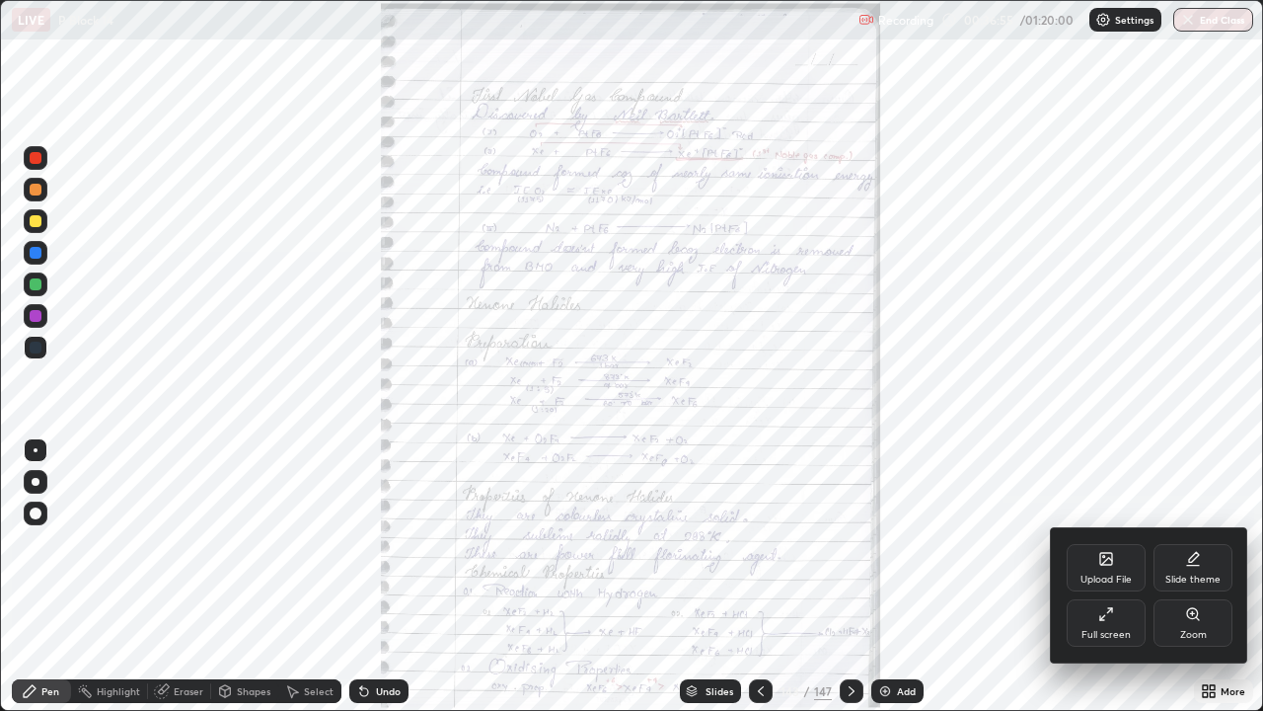
click at [1192, 576] on icon at bounding box center [1192, 613] width 4 height 0
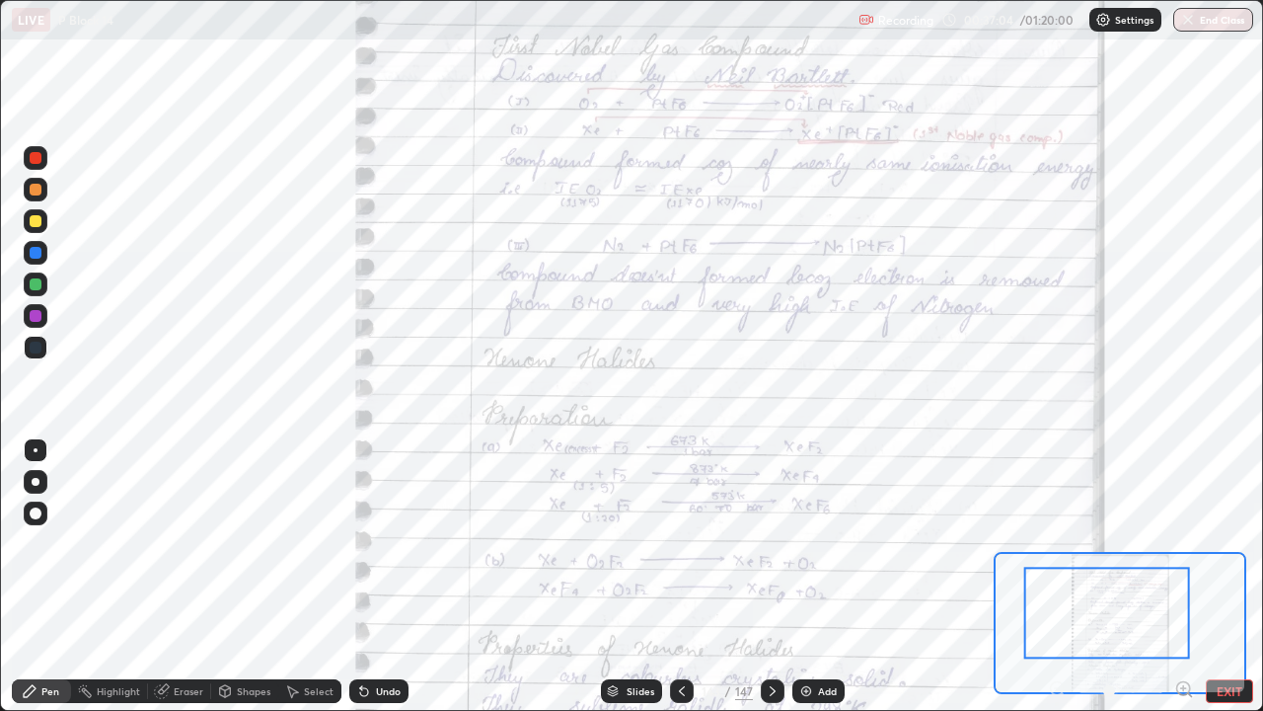
click at [36, 351] on div at bounding box center [36, 347] width 12 height 12
click at [37, 343] on div at bounding box center [36, 347] width 12 height 12
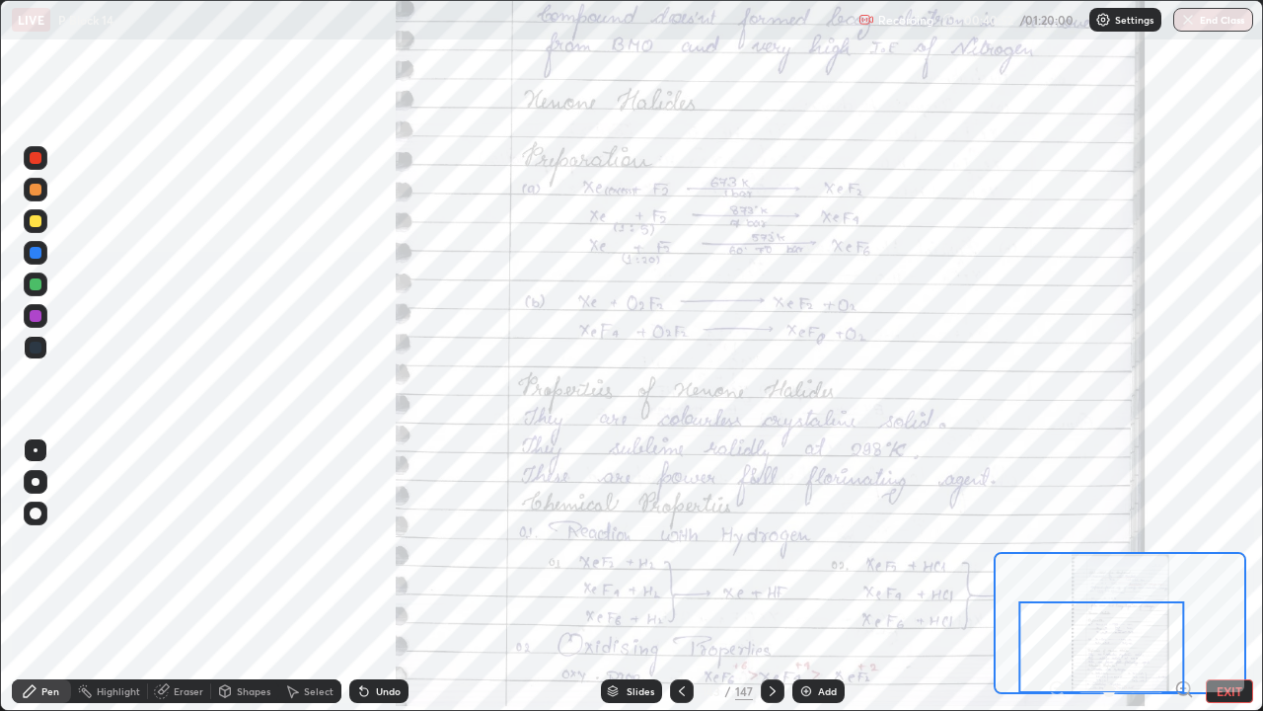
click at [1108, 576] on div at bounding box center [1103, 647] width 166 height 92
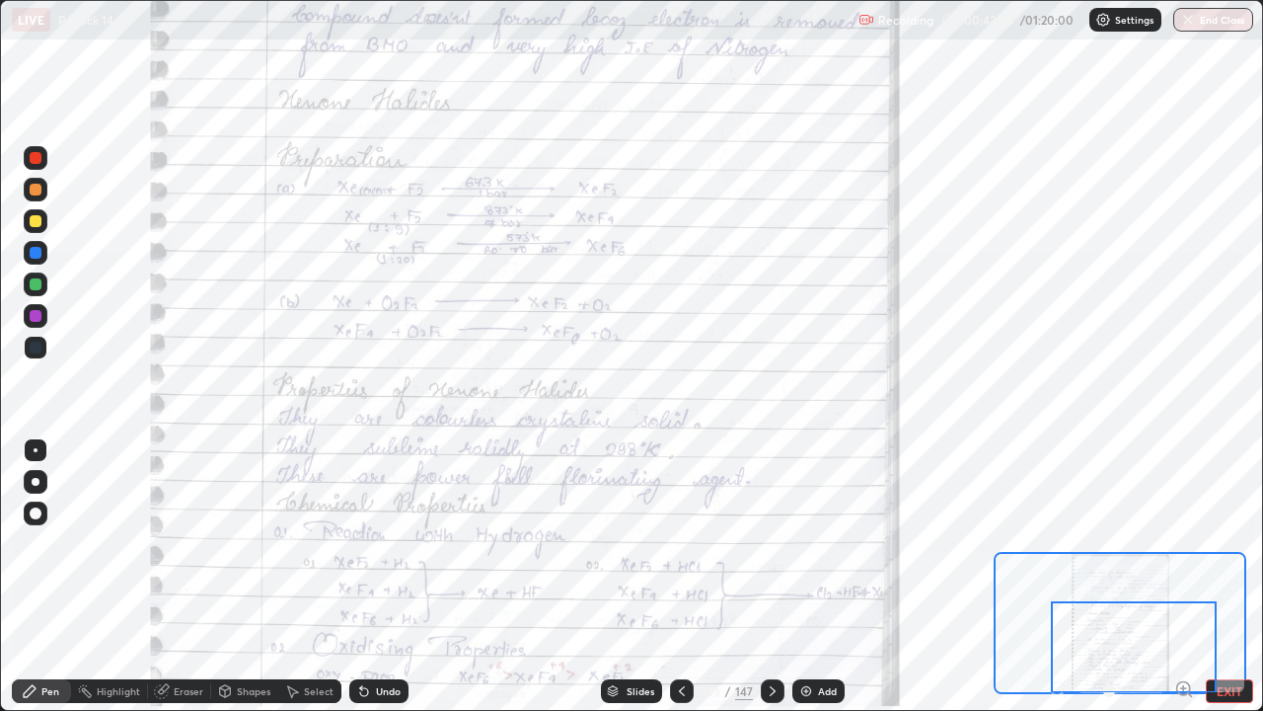
click at [771, 576] on icon at bounding box center [773, 691] width 16 height 16
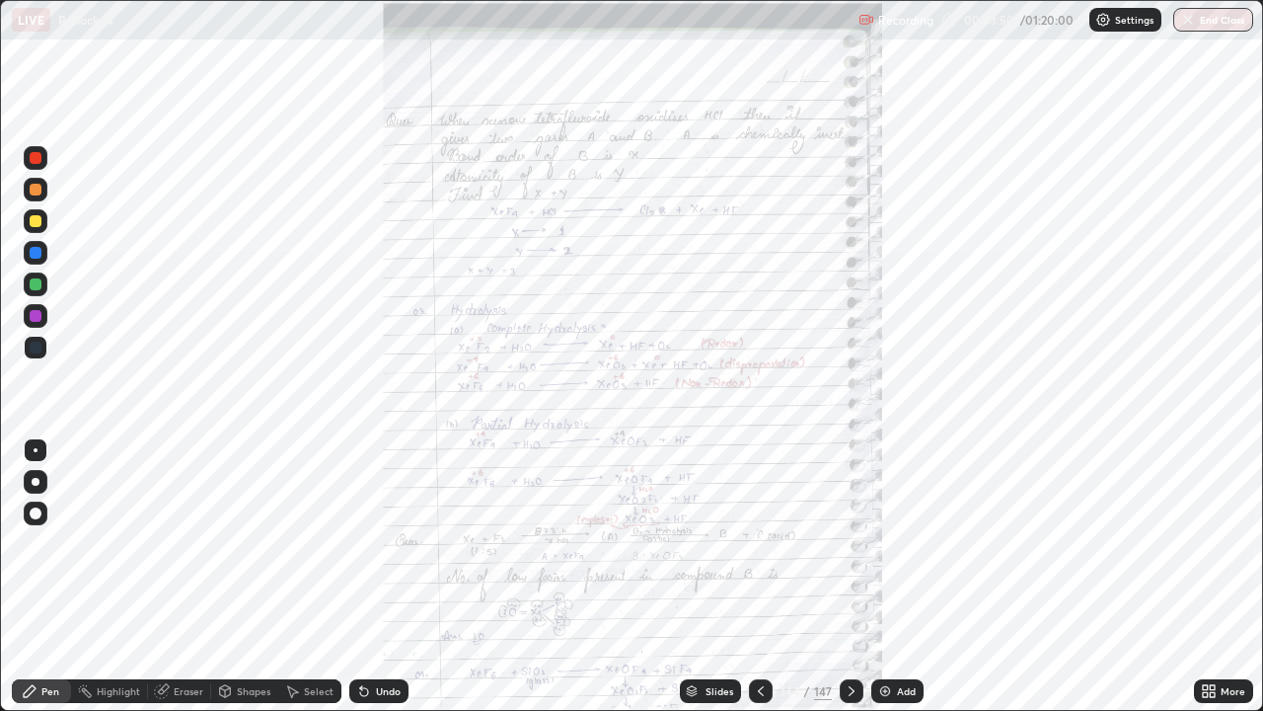
click at [1205, 576] on icon at bounding box center [1205, 687] width 5 height 5
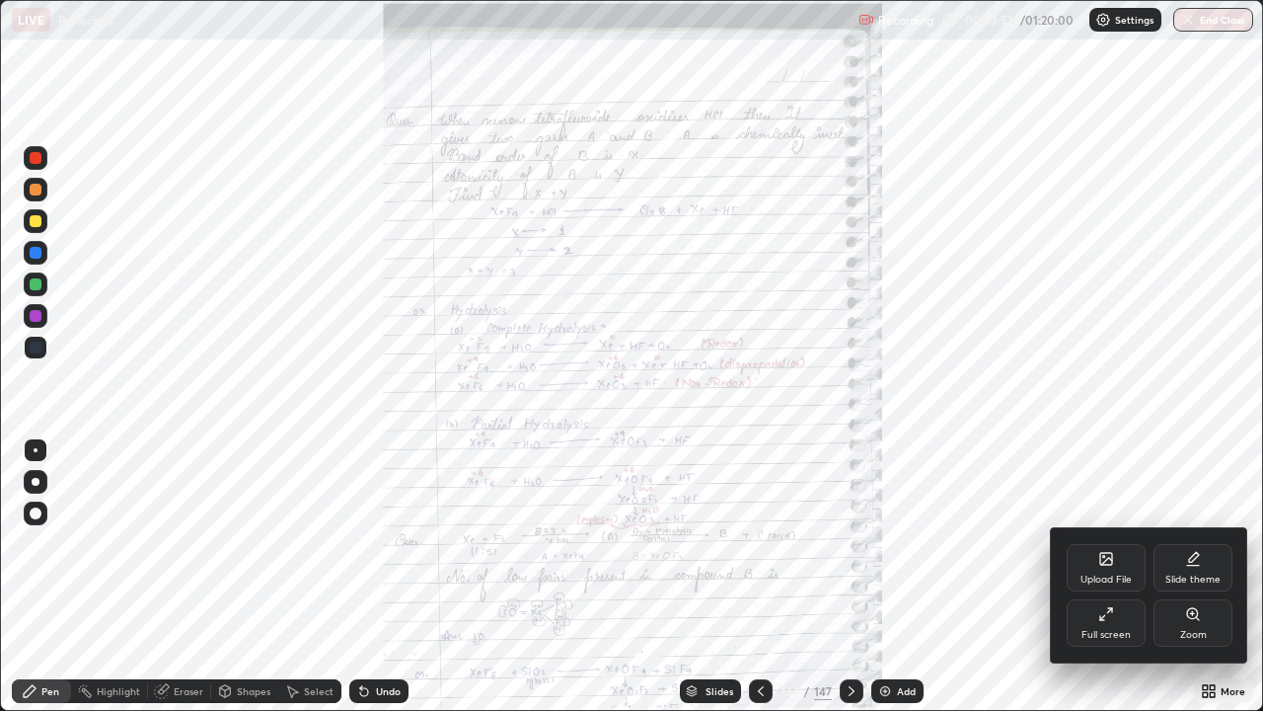
click at [1185, 576] on icon at bounding box center [1193, 614] width 16 height 16
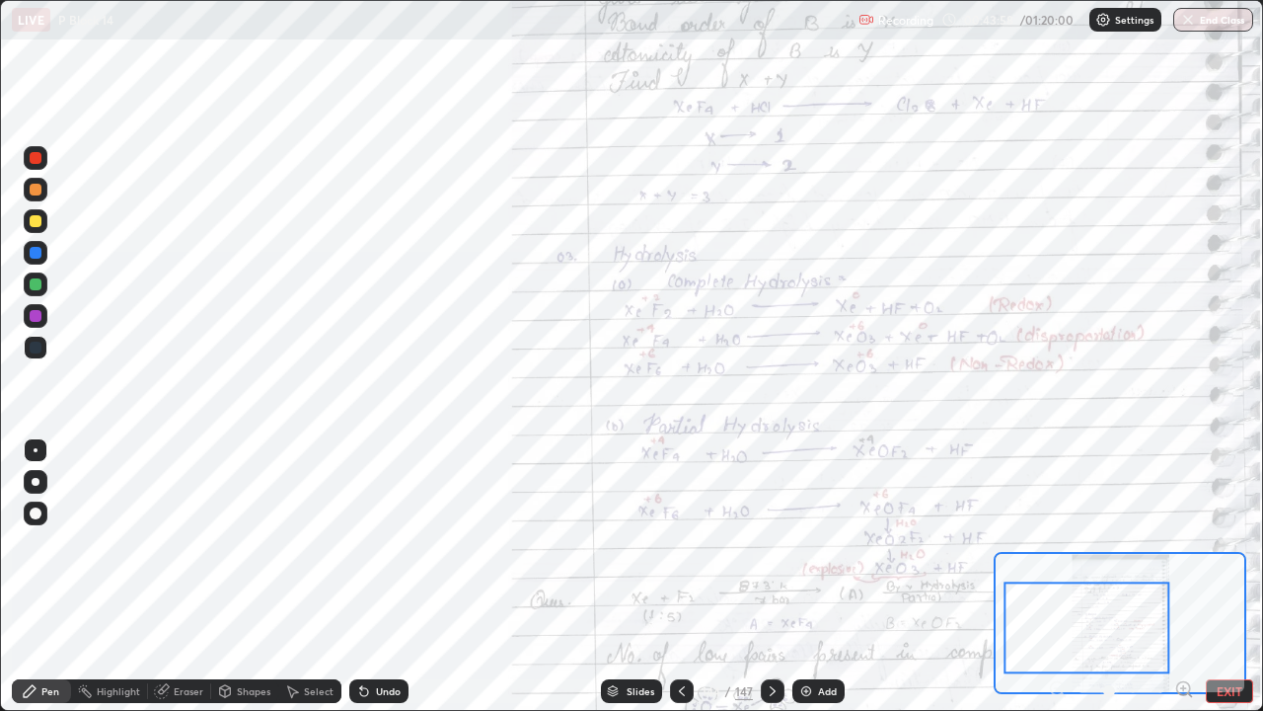
click at [37, 190] on div at bounding box center [36, 190] width 12 height 12
click at [37, 186] on div at bounding box center [36, 190] width 12 height 12
click at [38, 344] on div at bounding box center [36, 347] width 12 height 12
click at [179, 576] on div "Eraser" at bounding box center [189, 691] width 30 height 10
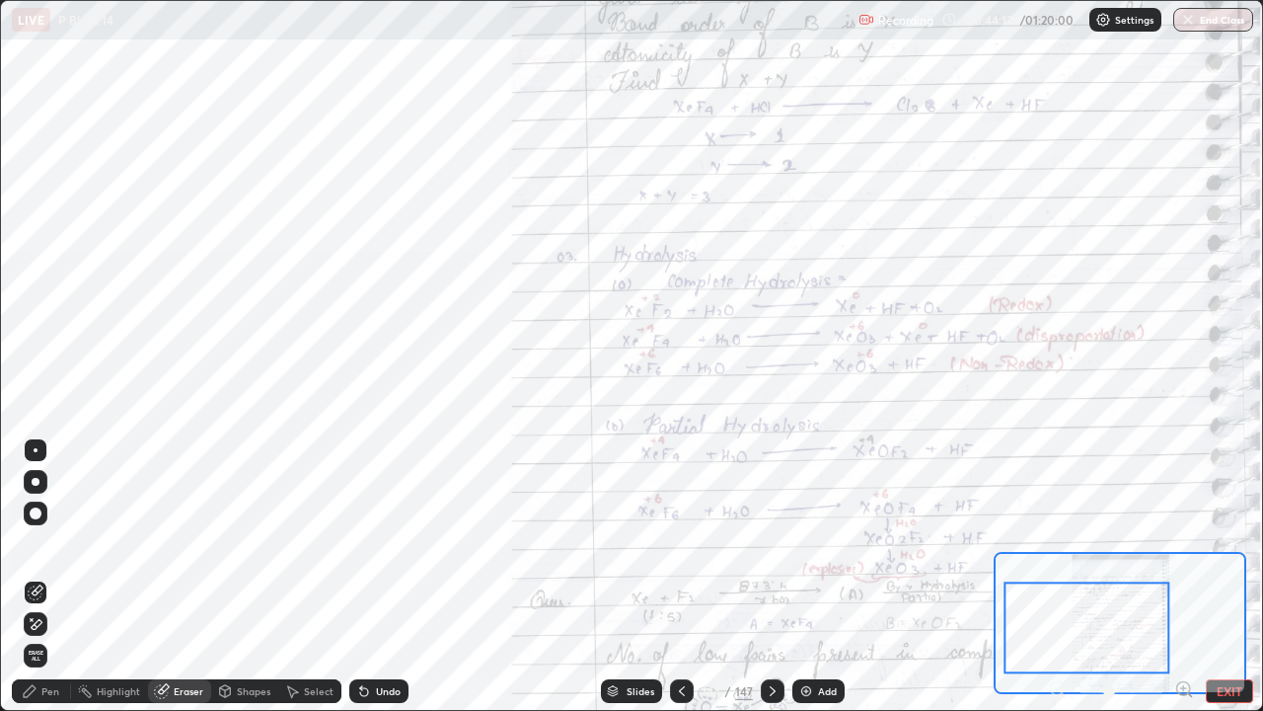
click at [45, 576] on div "Pen" at bounding box center [50, 691] width 18 height 10
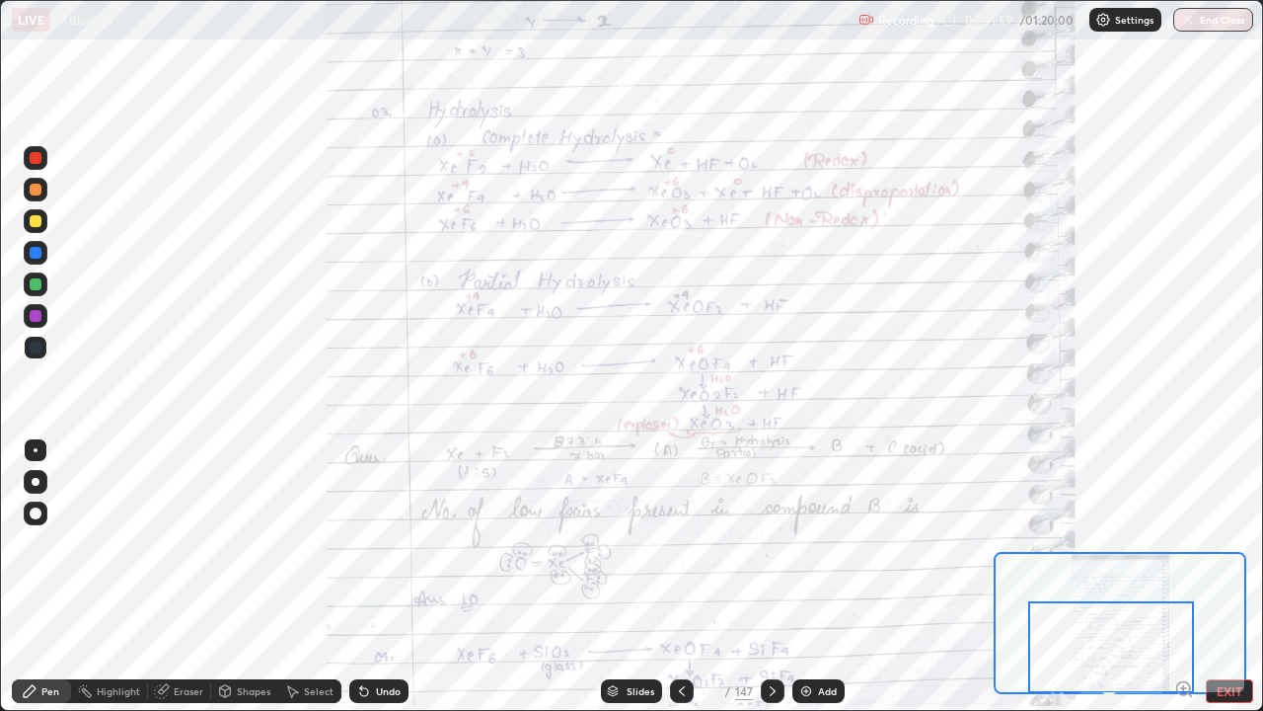
click at [770, 576] on icon at bounding box center [773, 691] width 16 height 16
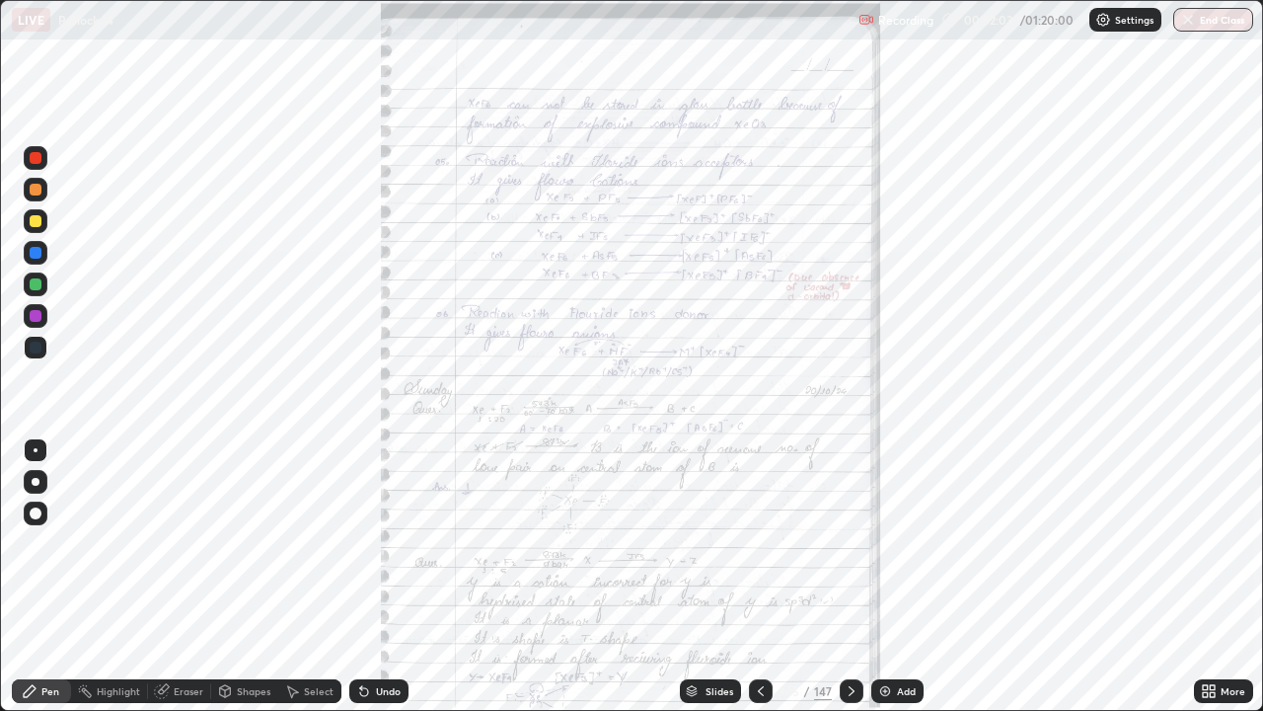
click at [1205, 576] on icon at bounding box center [1205, 687] width 5 height 5
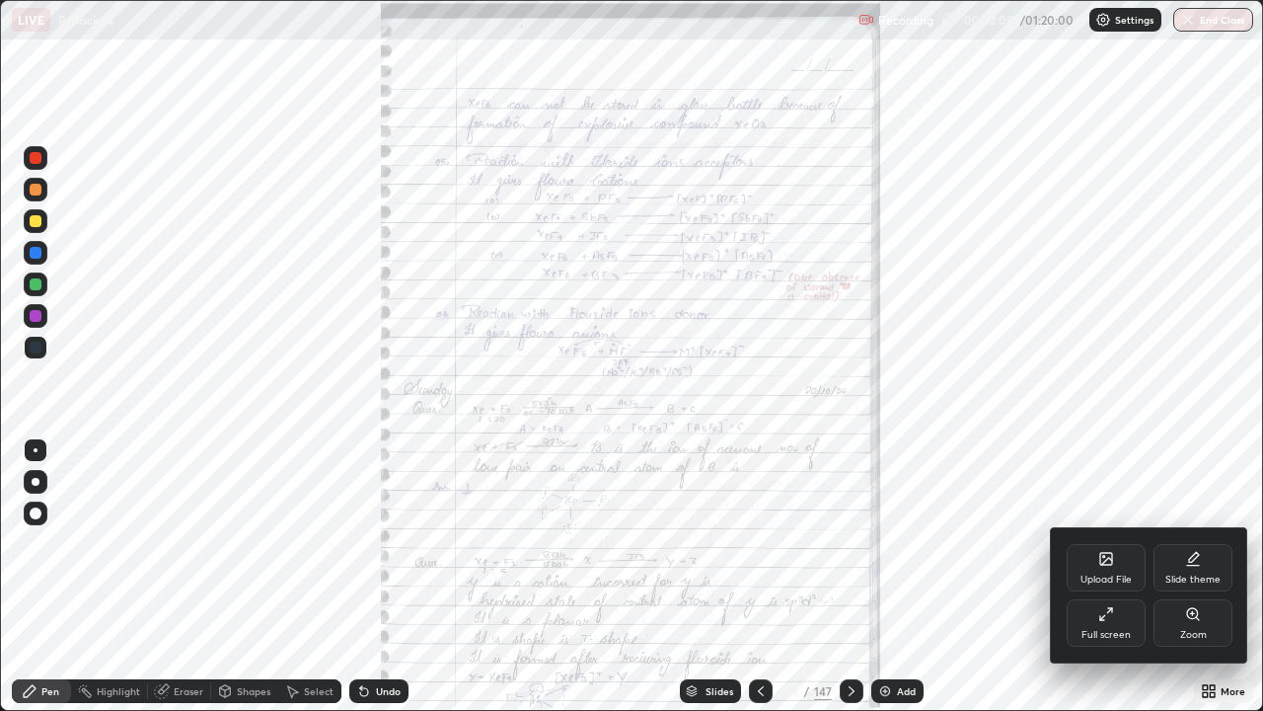
click at [1191, 576] on div "Zoom" at bounding box center [1193, 622] width 79 height 47
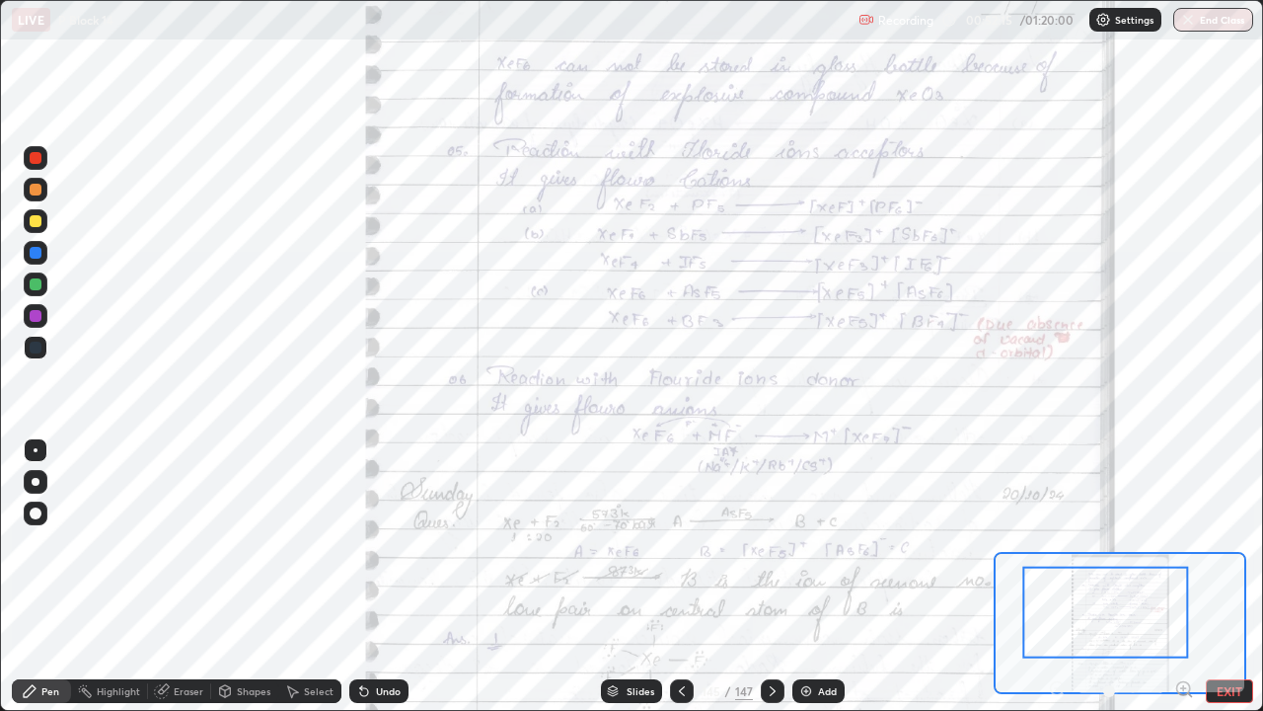
click at [680, 576] on icon at bounding box center [682, 691] width 16 height 16
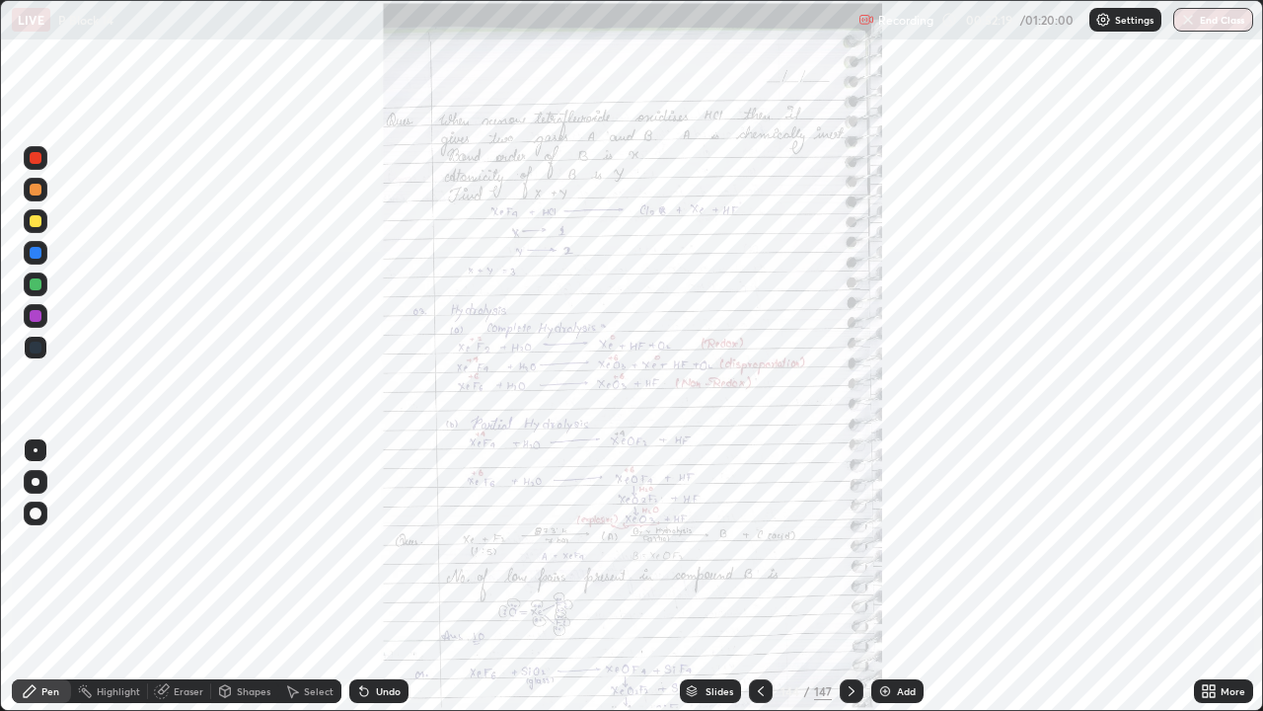
click at [1208, 576] on icon at bounding box center [1205, 694] width 5 height 5
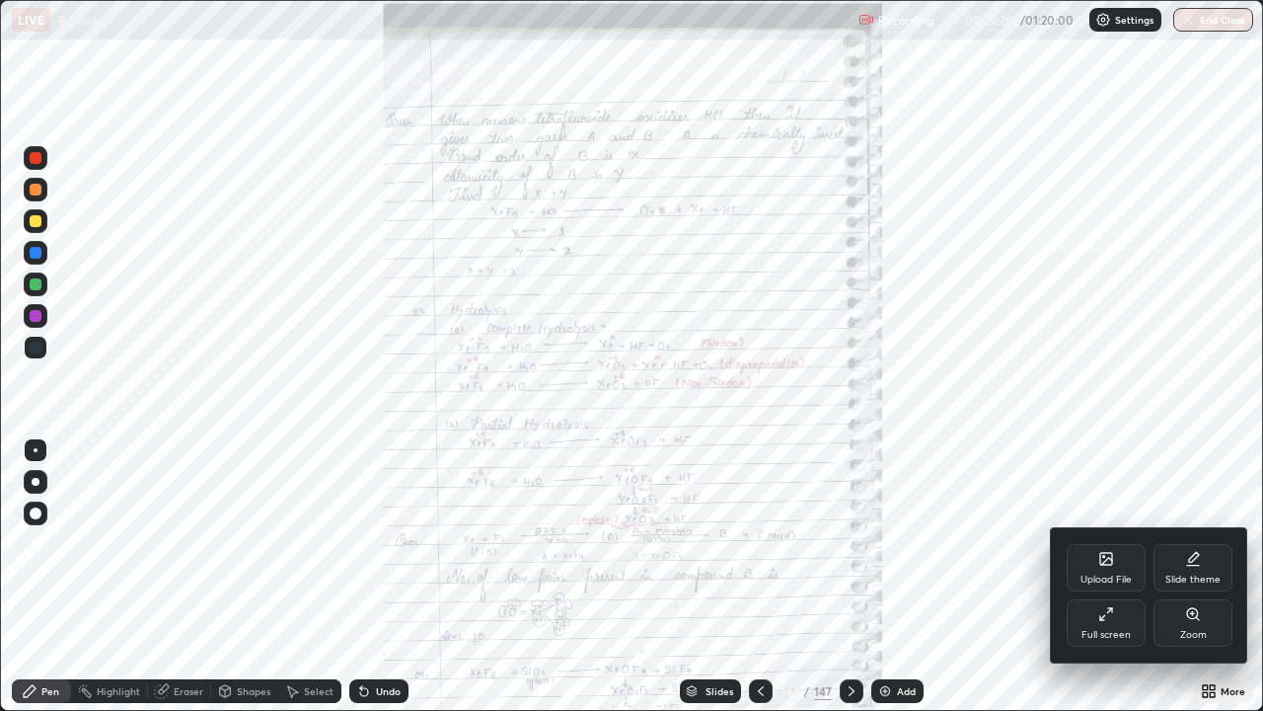
click at [1180, 576] on div "Zoom" at bounding box center [1193, 622] width 79 height 47
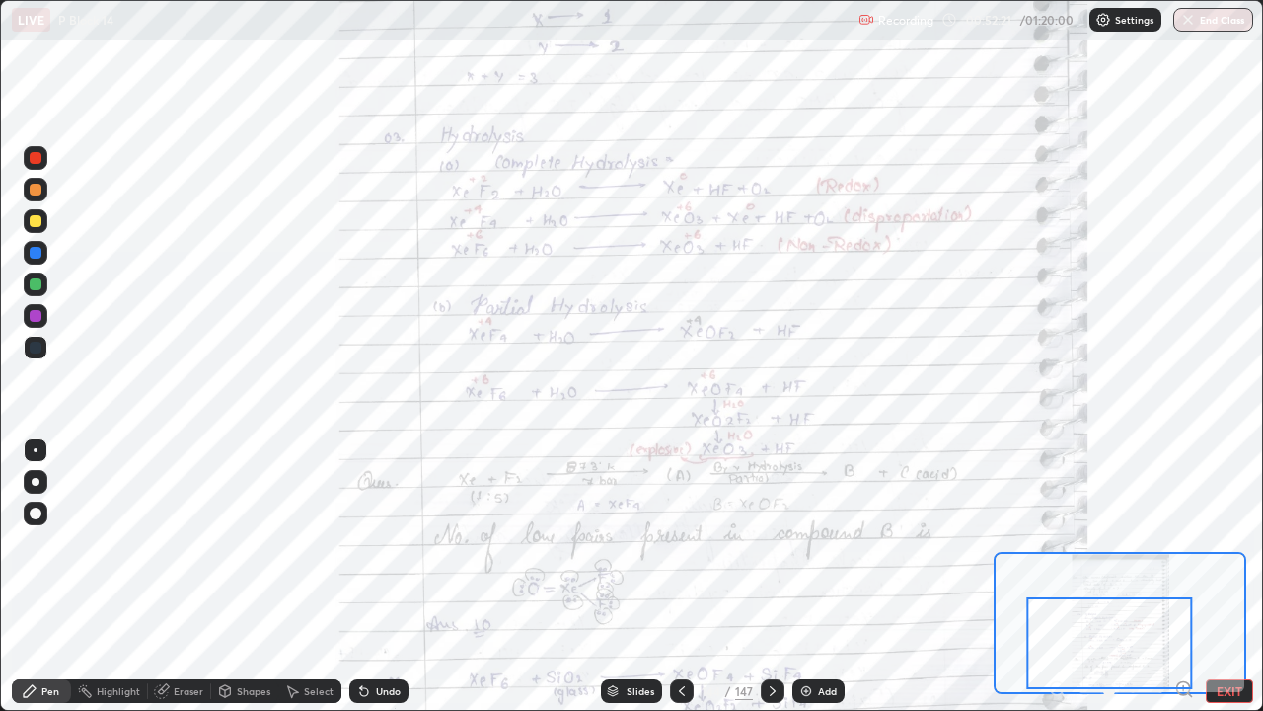
click at [1070, 576] on div at bounding box center [1110, 643] width 166 height 92
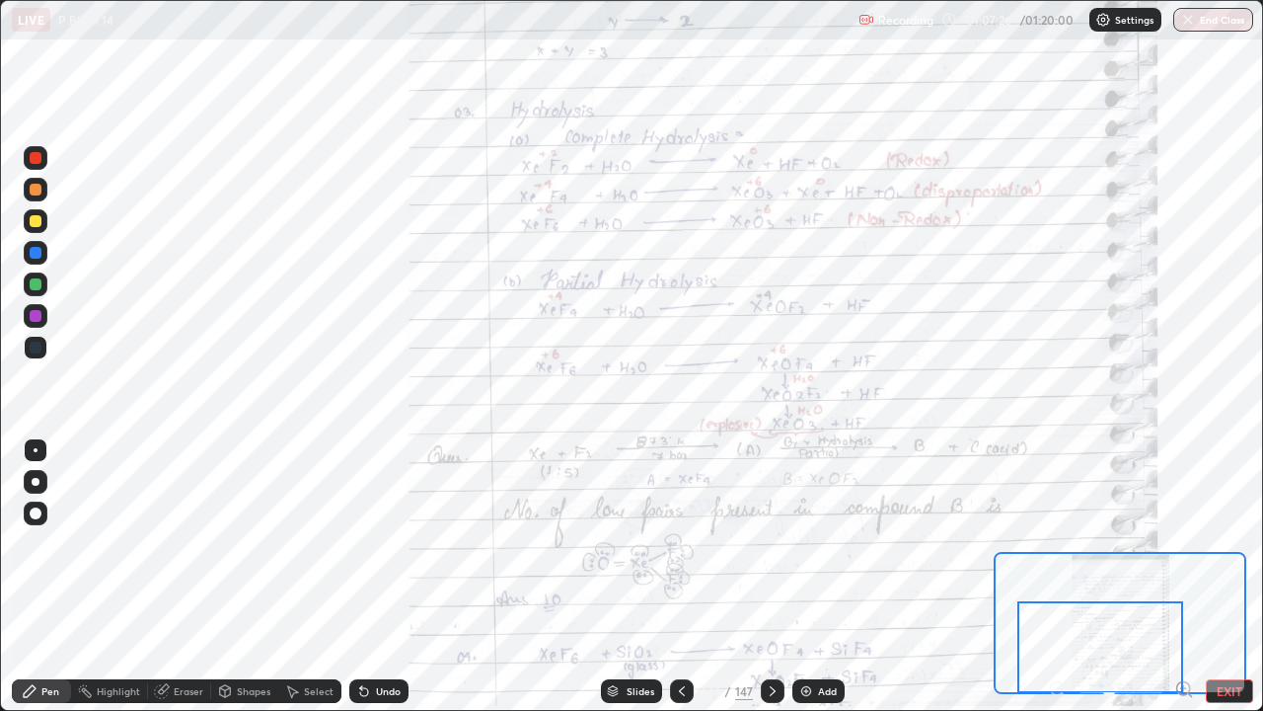
click at [770, 576] on icon at bounding box center [773, 691] width 16 height 16
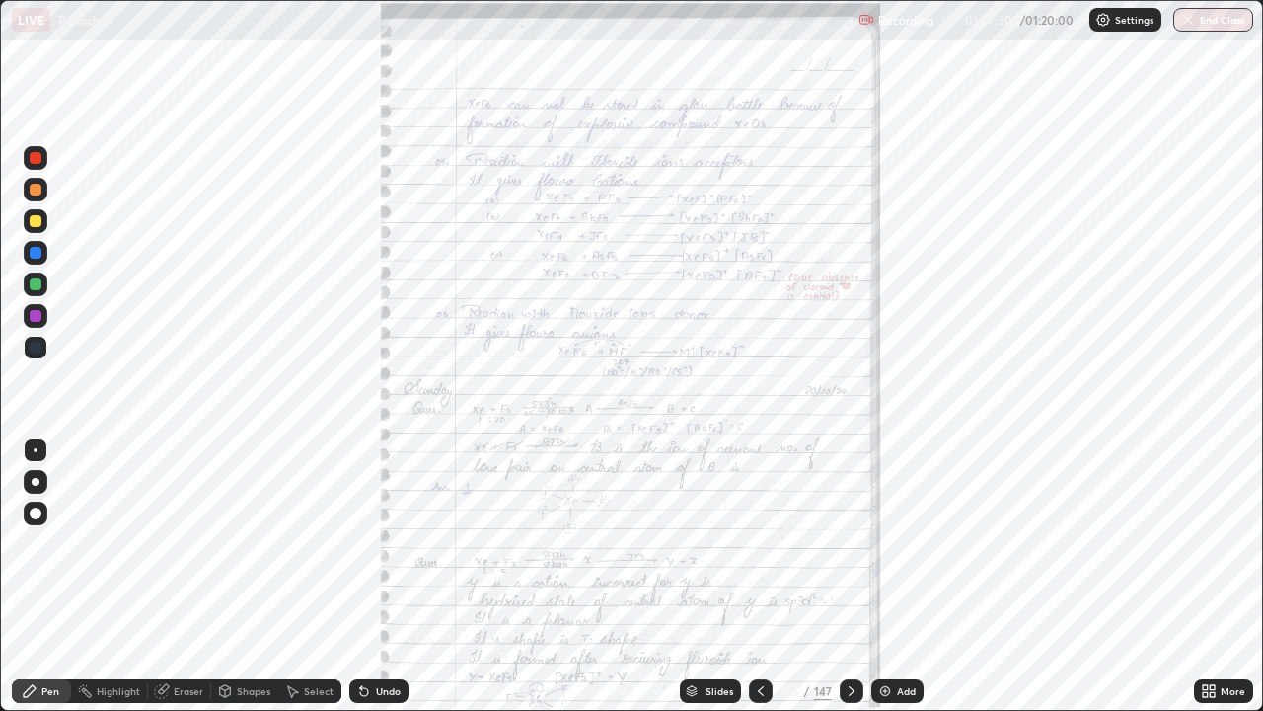
click at [1204, 576] on icon at bounding box center [1205, 687] width 5 height 5
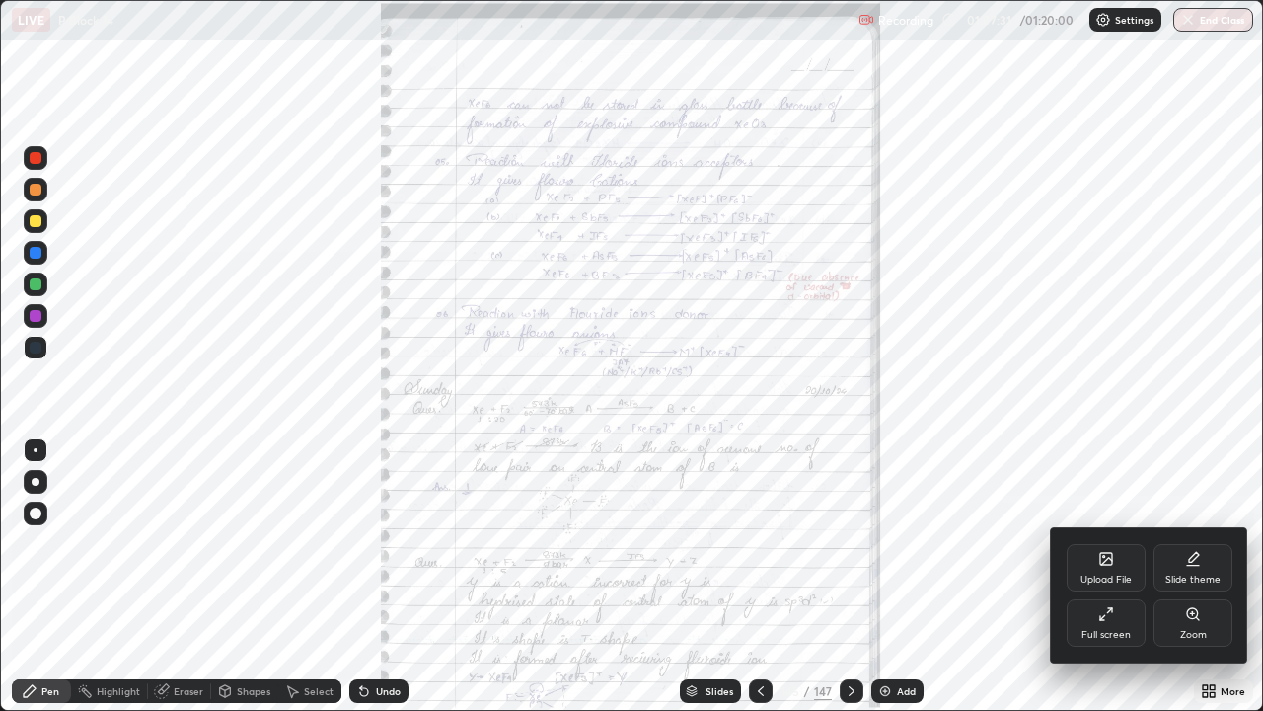
click at [1190, 576] on div "Zoom" at bounding box center [1193, 635] width 27 height 10
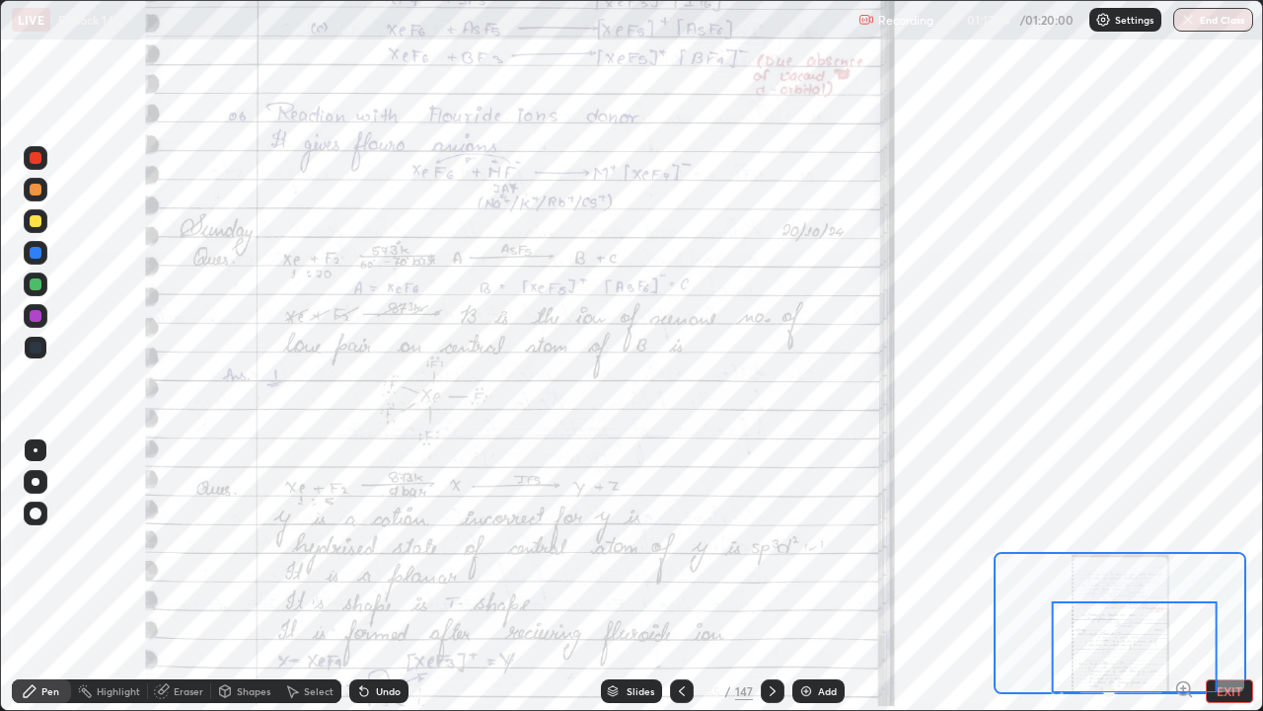
click at [770, 576] on icon at bounding box center [773, 691] width 16 height 16
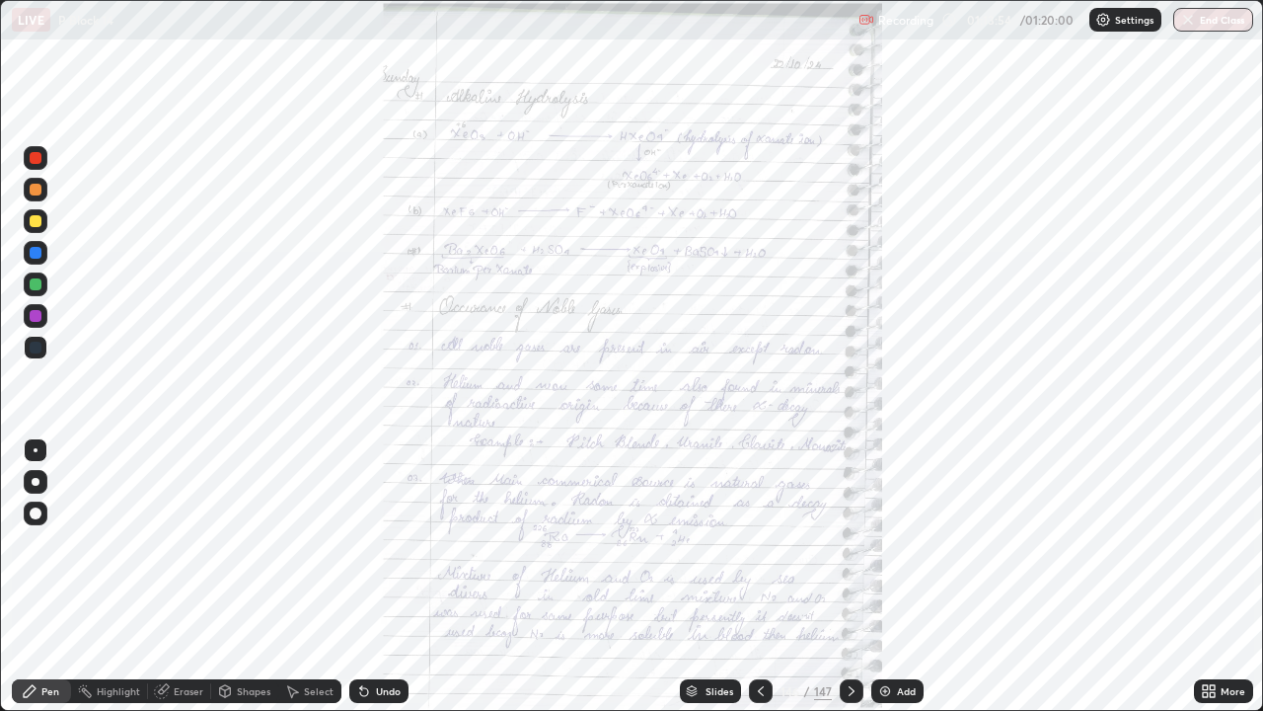
click at [1203, 21] on button "End Class" at bounding box center [1214, 20] width 80 height 24
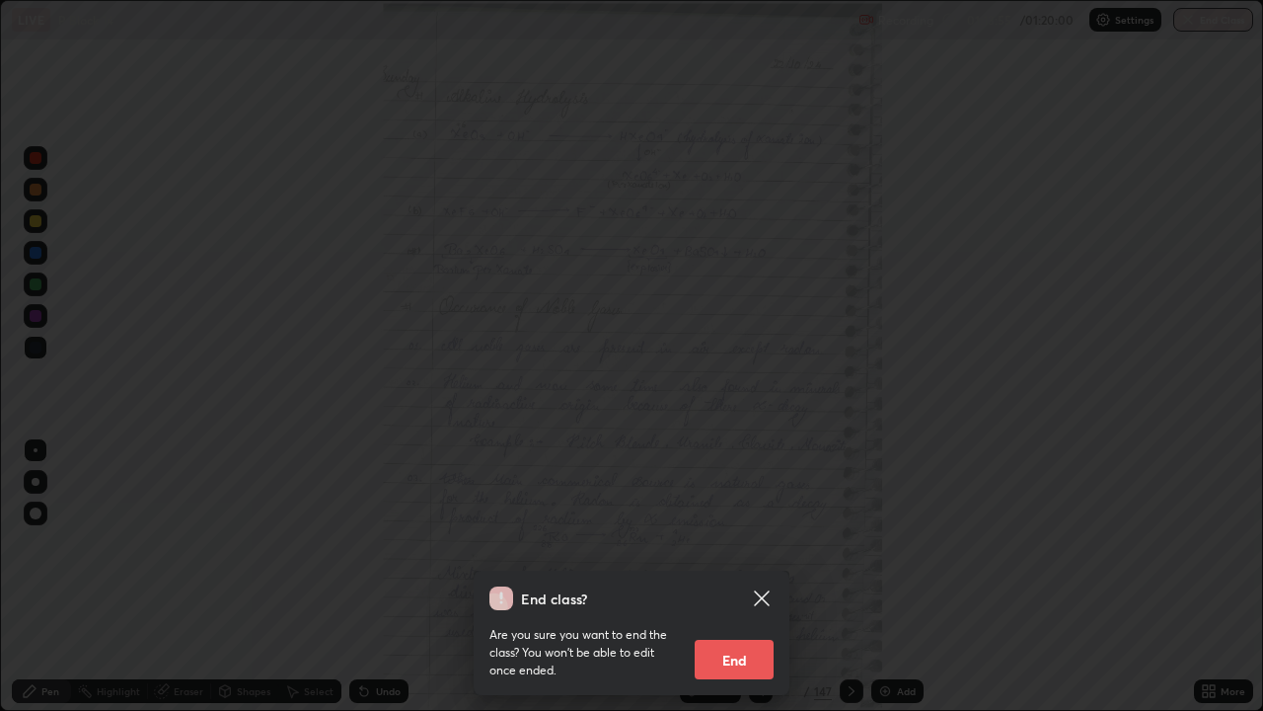
click at [735, 576] on button "End" at bounding box center [734, 659] width 79 height 39
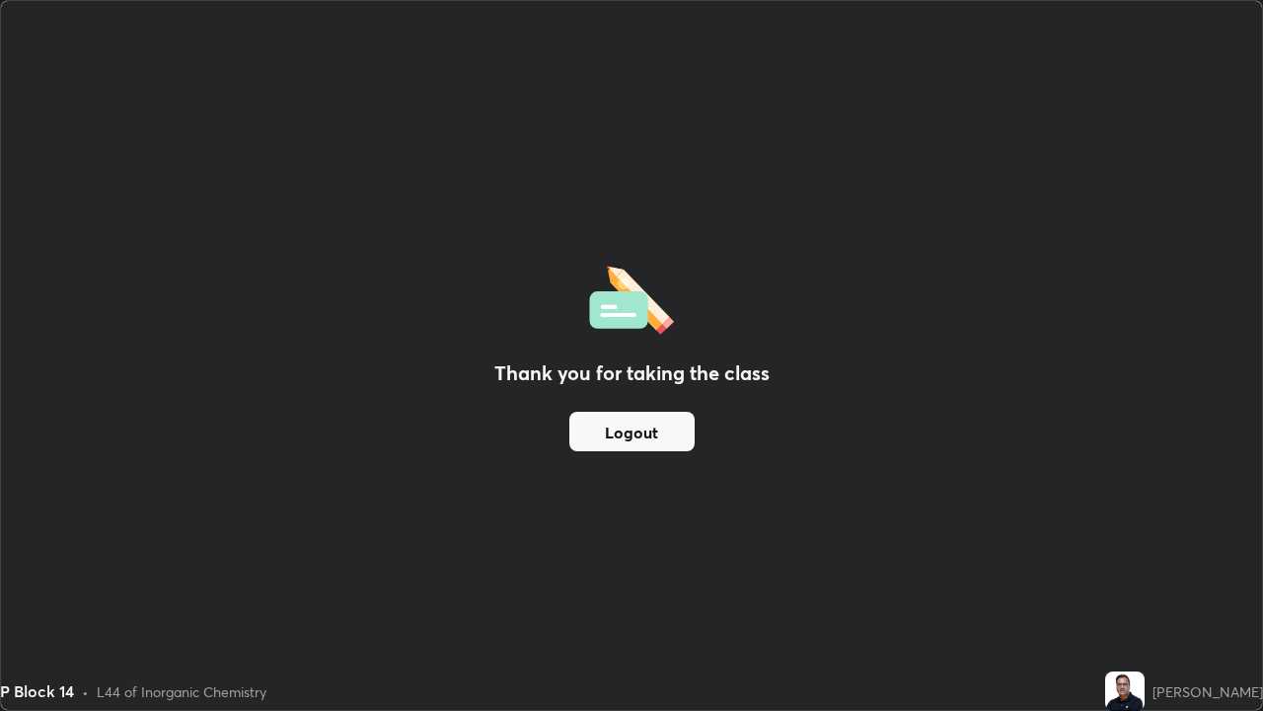
click at [662, 436] on button "Logout" at bounding box center [631, 431] width 125 height 39
click at [662, 443] on button "Logout" at bounding box center [631, 431] width 125 height 39
